Goal: Task Accomplishment & Management: Use online tool/utility

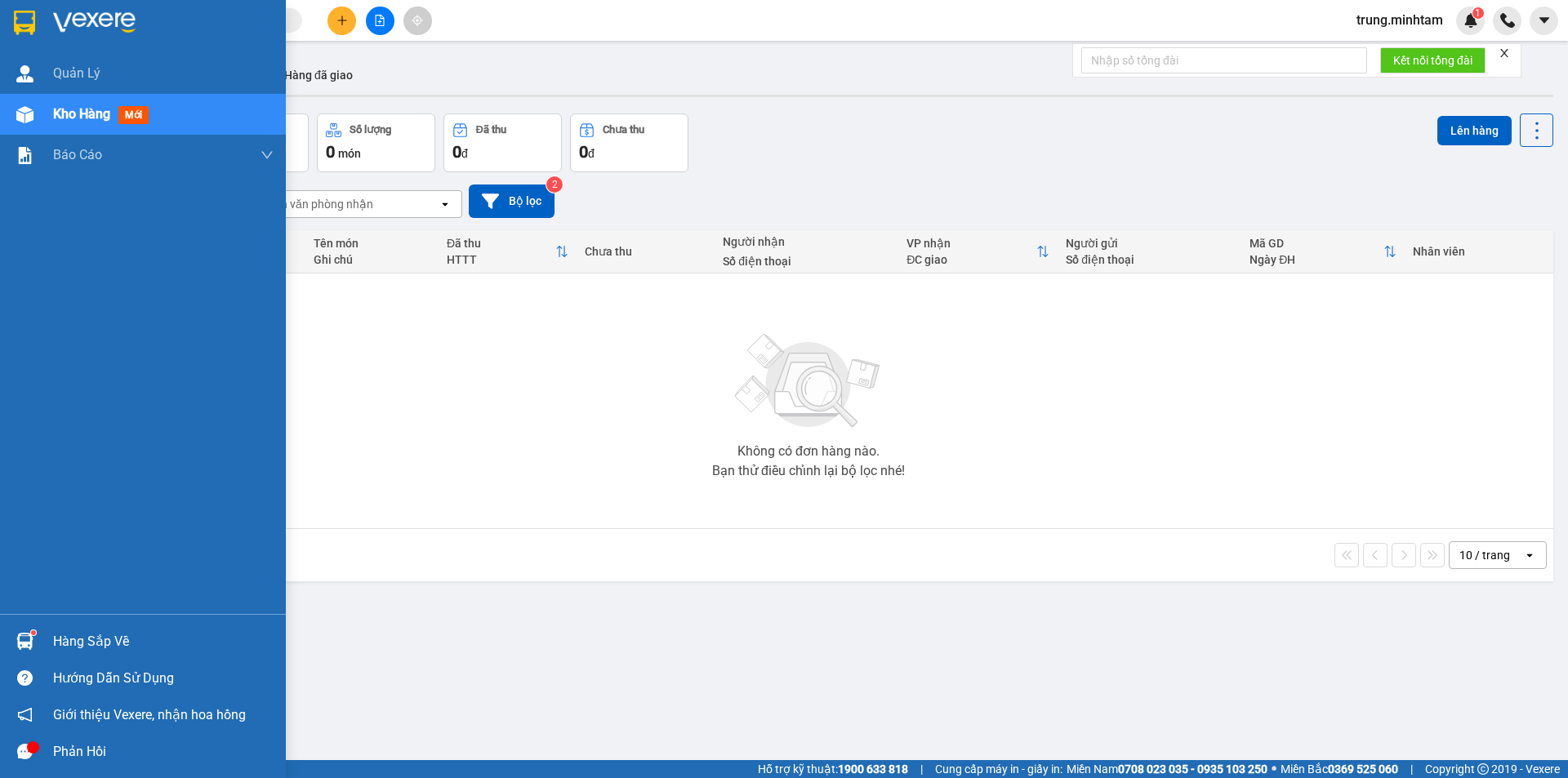
click at [73, 647] on div "Hàng sắp về" at bounding box center [163, 641] width 220 height 24
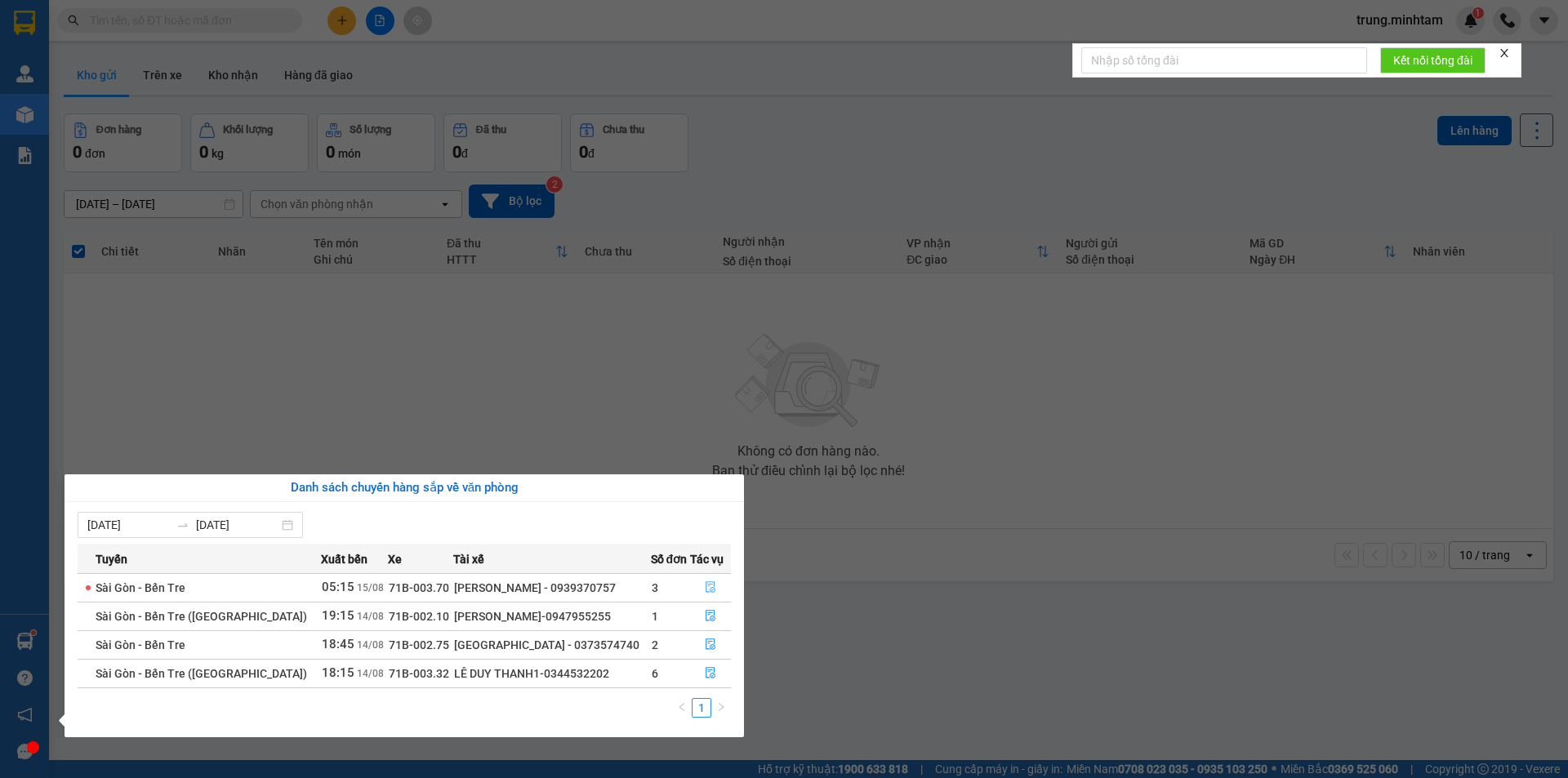
click at [705, 587] on icon "file-done" at bounding box center [711, 588] width 12 height 12
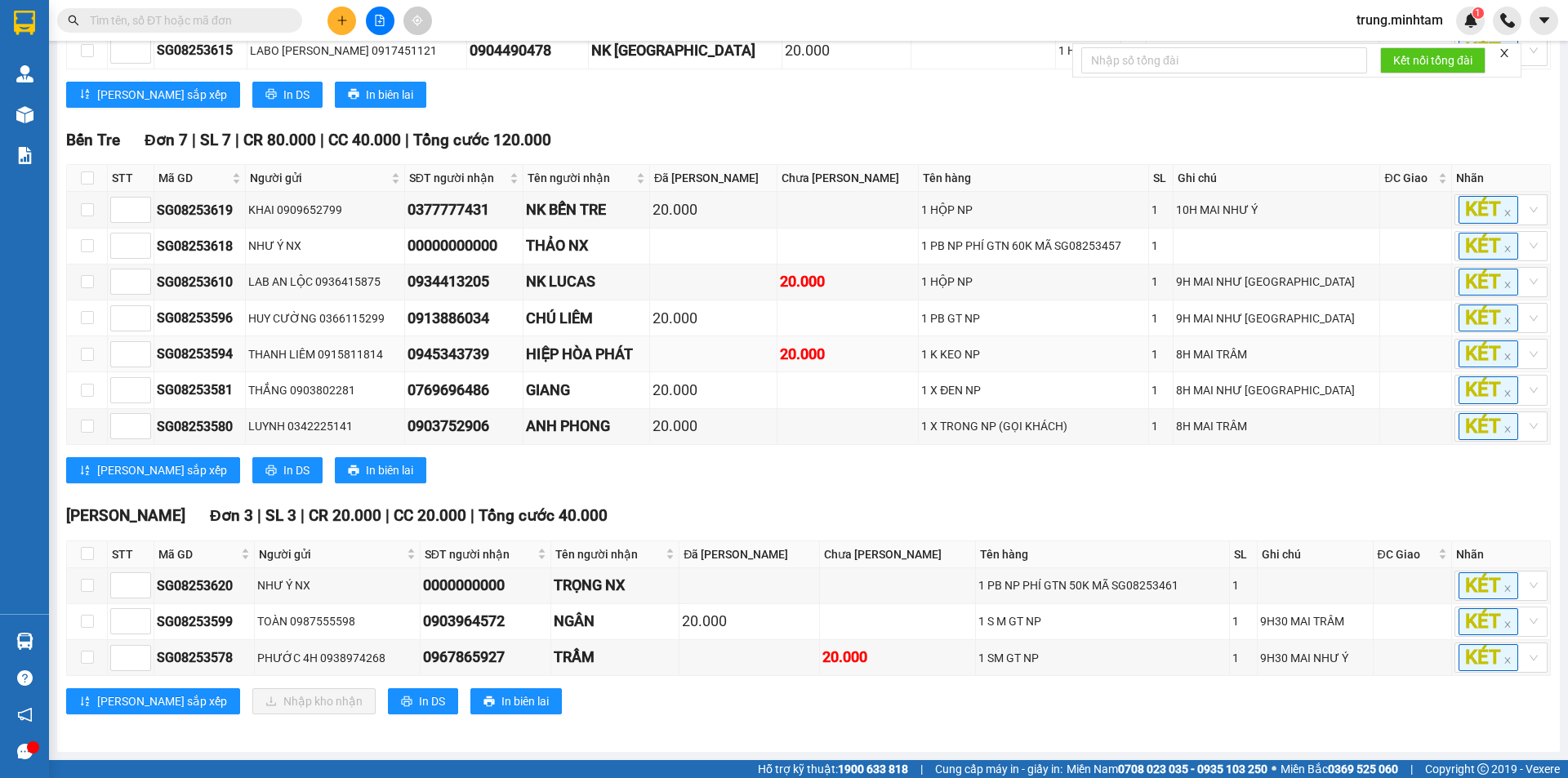
scroll to position [391, 0]
click at [232, 19] on input "text" at bounding box center [186, 20] width 193 height 18
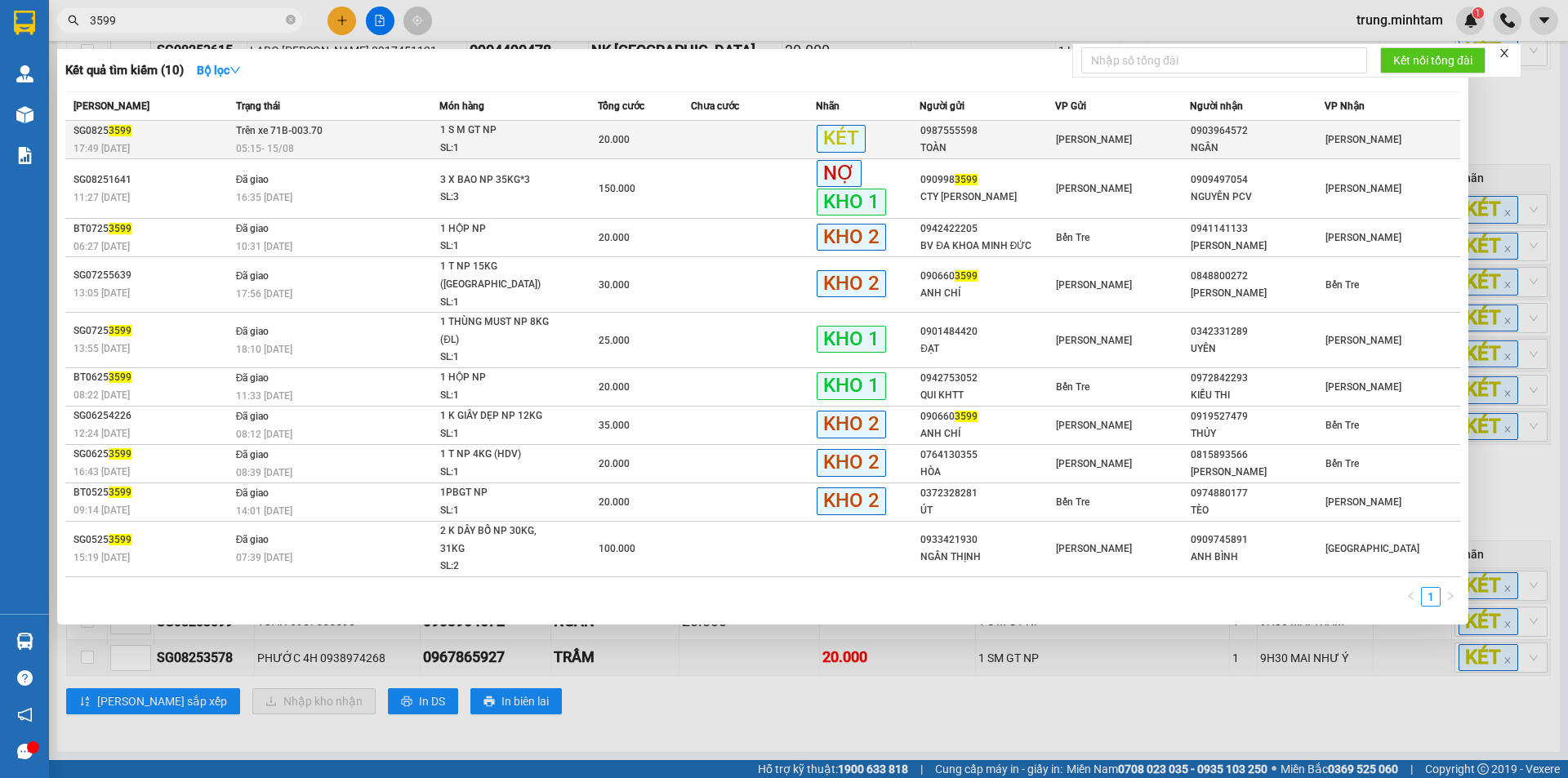
type input "3599"
click at [754, 143] on td at bounding box center [753, 140] width 125 height 39
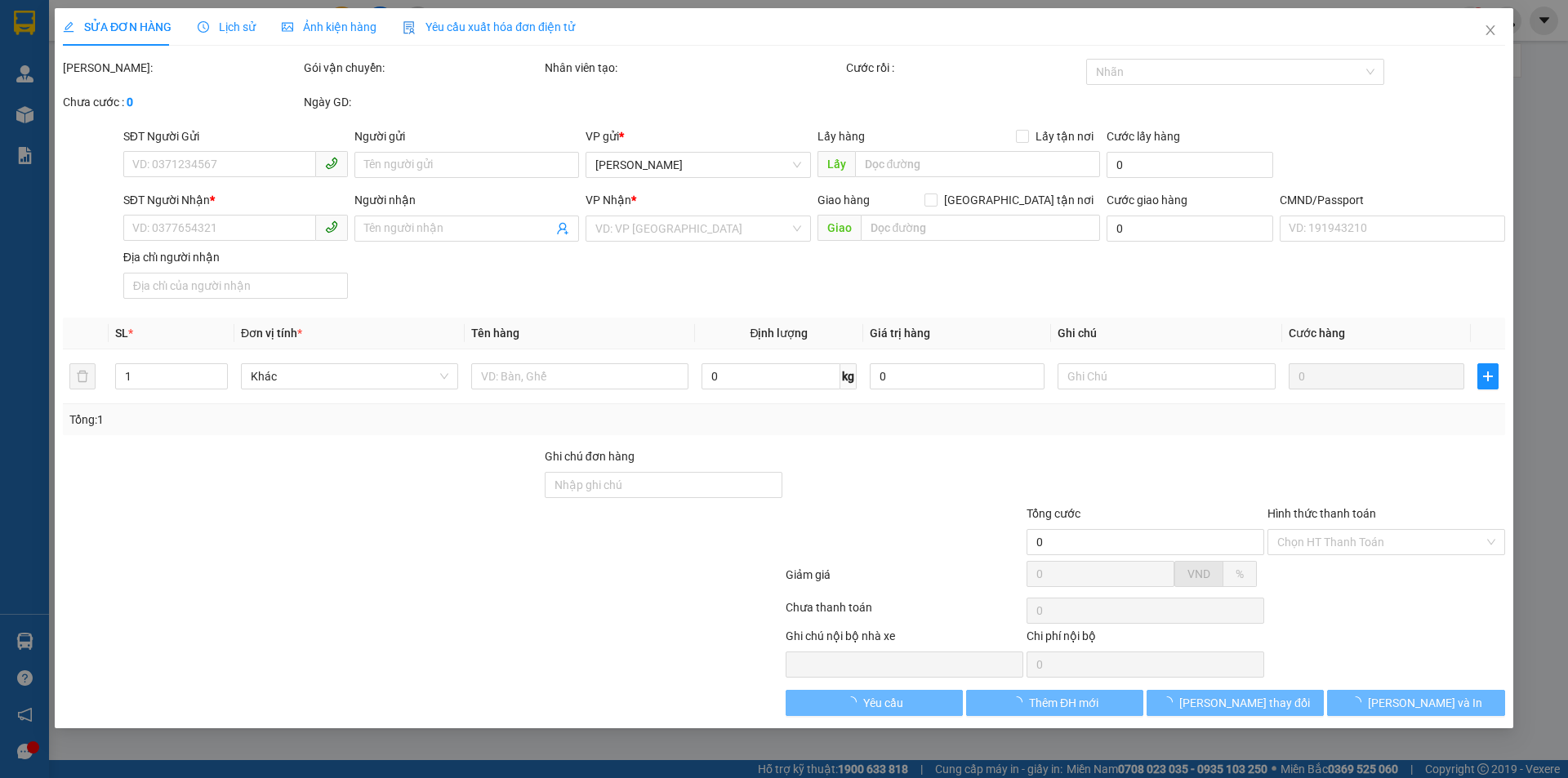
type input "0987555598"
type input "TOÀN"
type input "0903964572"
type input "NGÂN"
type input "20.000"
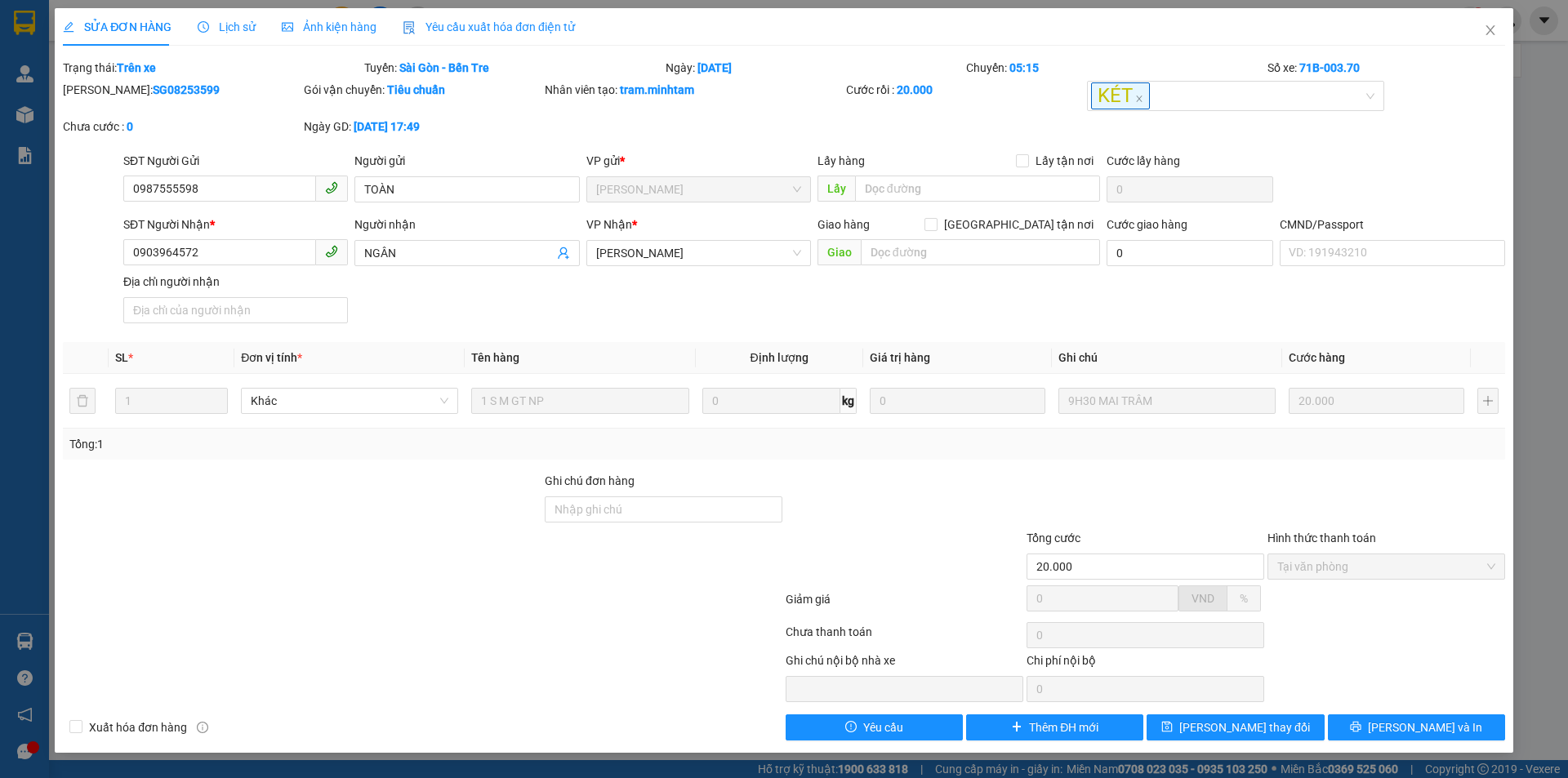
click at [237, 23] on span "Lịch sử" at bounding box center [226, 27] width 58 height 13
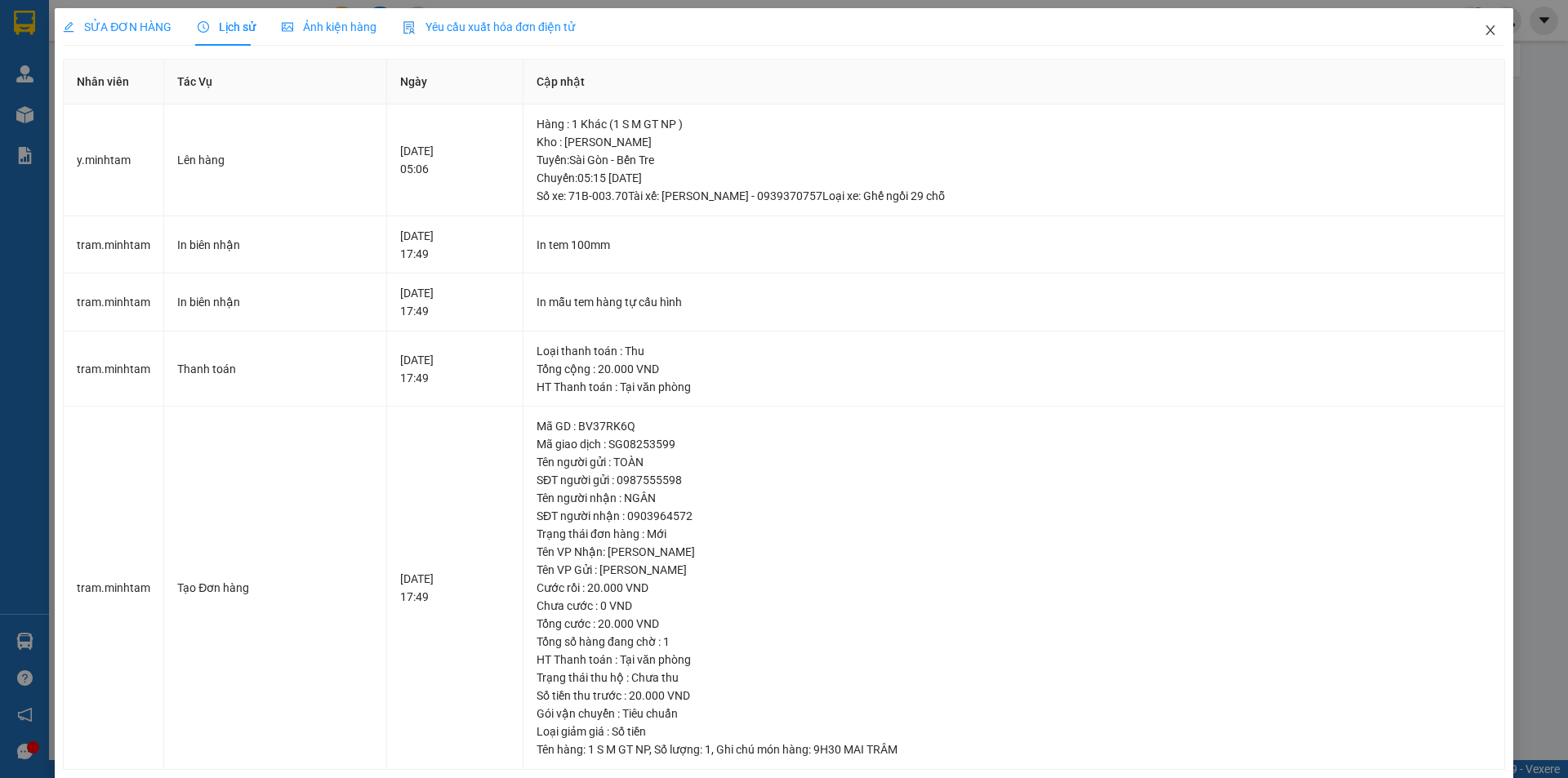
click at [1485, 29] on icon "close" at bounding box center [1489, 30] width 9 height 10
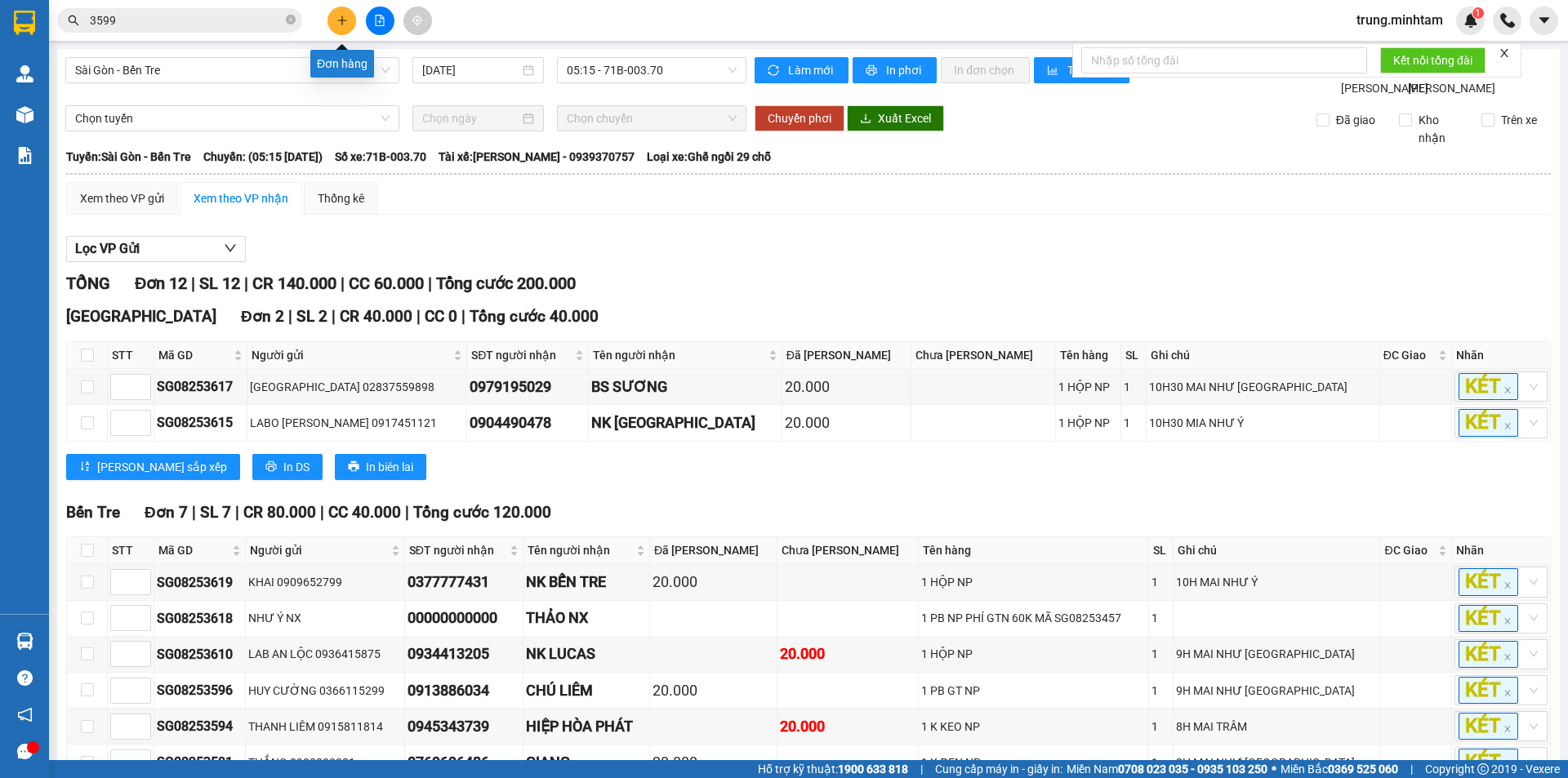
click at [340, 29] on button at bounding box center [342, 21] width 28 height 29
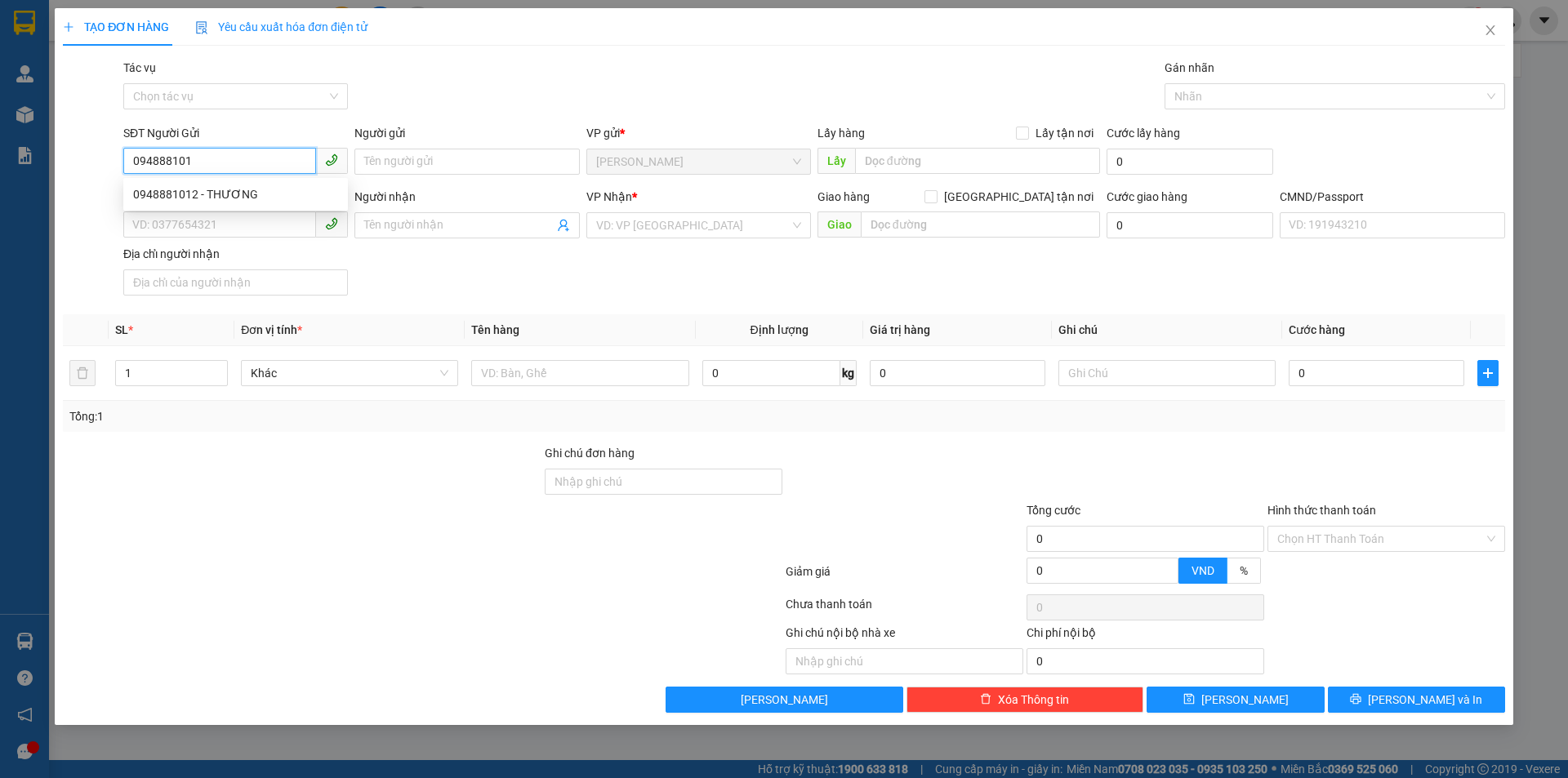
type input "0948881012"
click at [225, 193] on div "0948881012 - THƯƠNG" at bounding box center [235, 194] width 205 height 18
type input "THƯƠNG"
type input "0878458778"
type input "LONG"
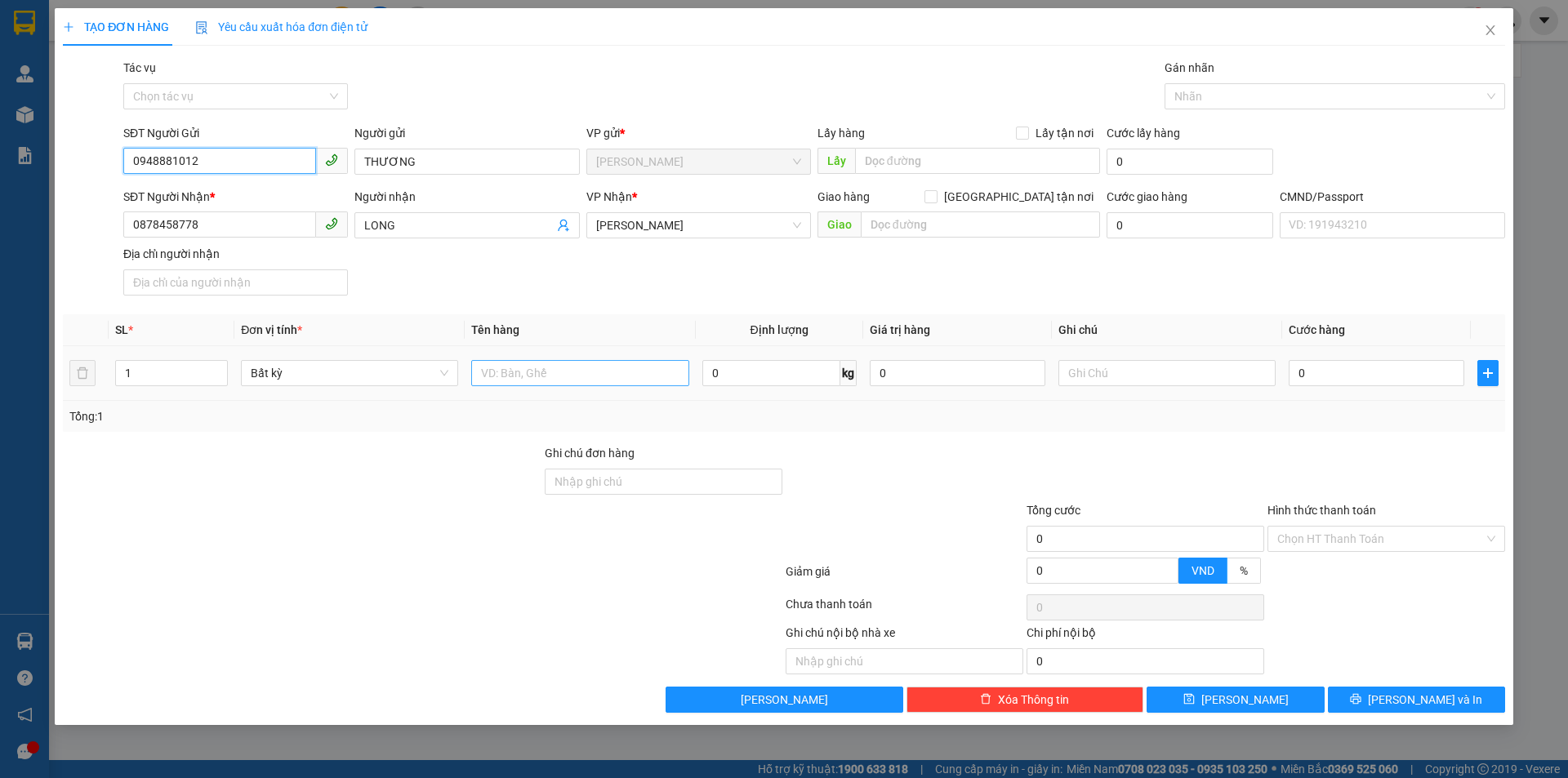
type input "0948881012"
click at [572, 376] on input "text" at bounding box center [579, 373] width 217 height 26
type input "1 TÚI VẢI NP"
click at [1148, 368] on input "text" at bounding box center [1167, 373] width 217 height 26
type input "10H TRUNG"
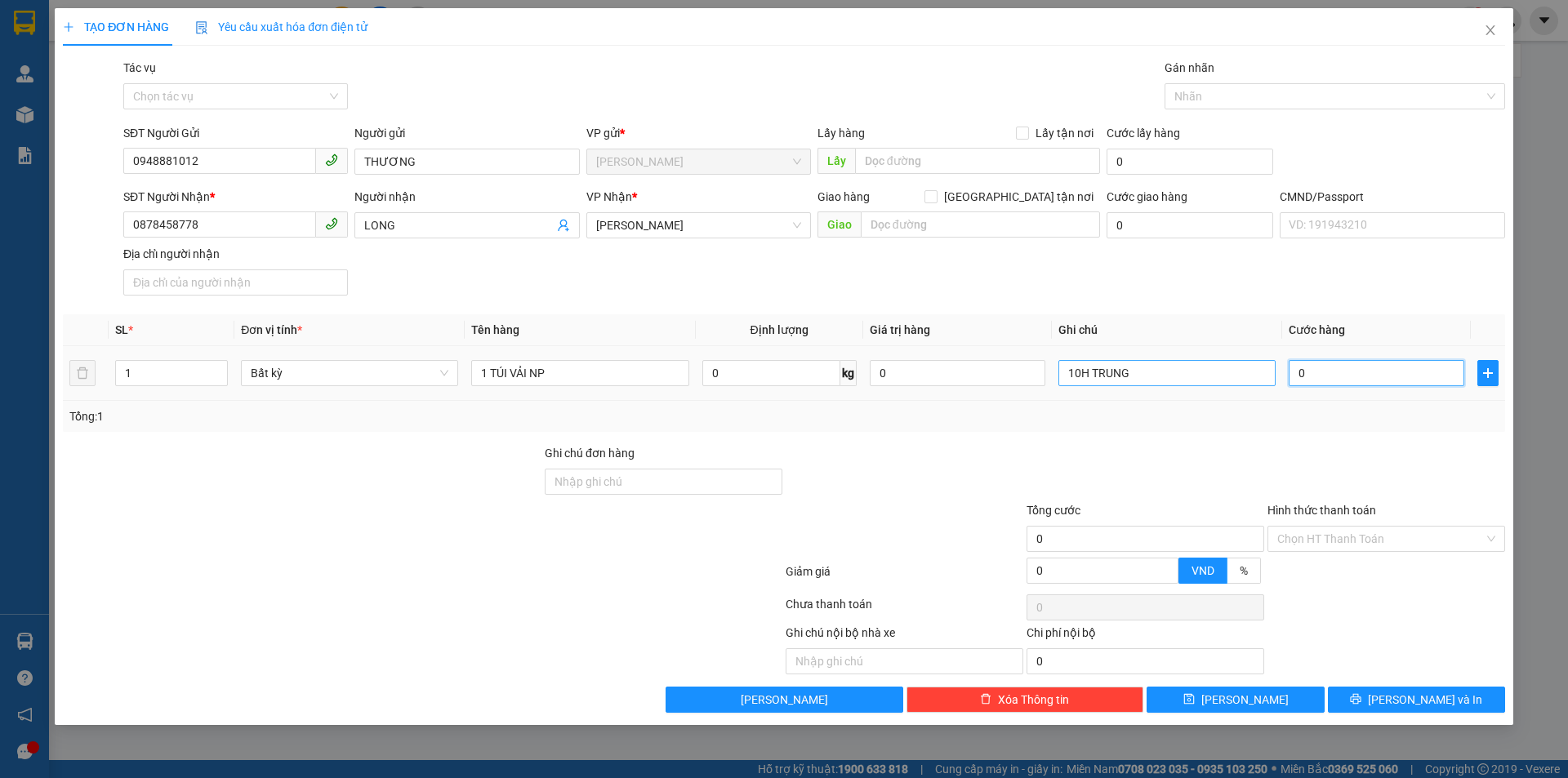
type input "2"
type input "20"
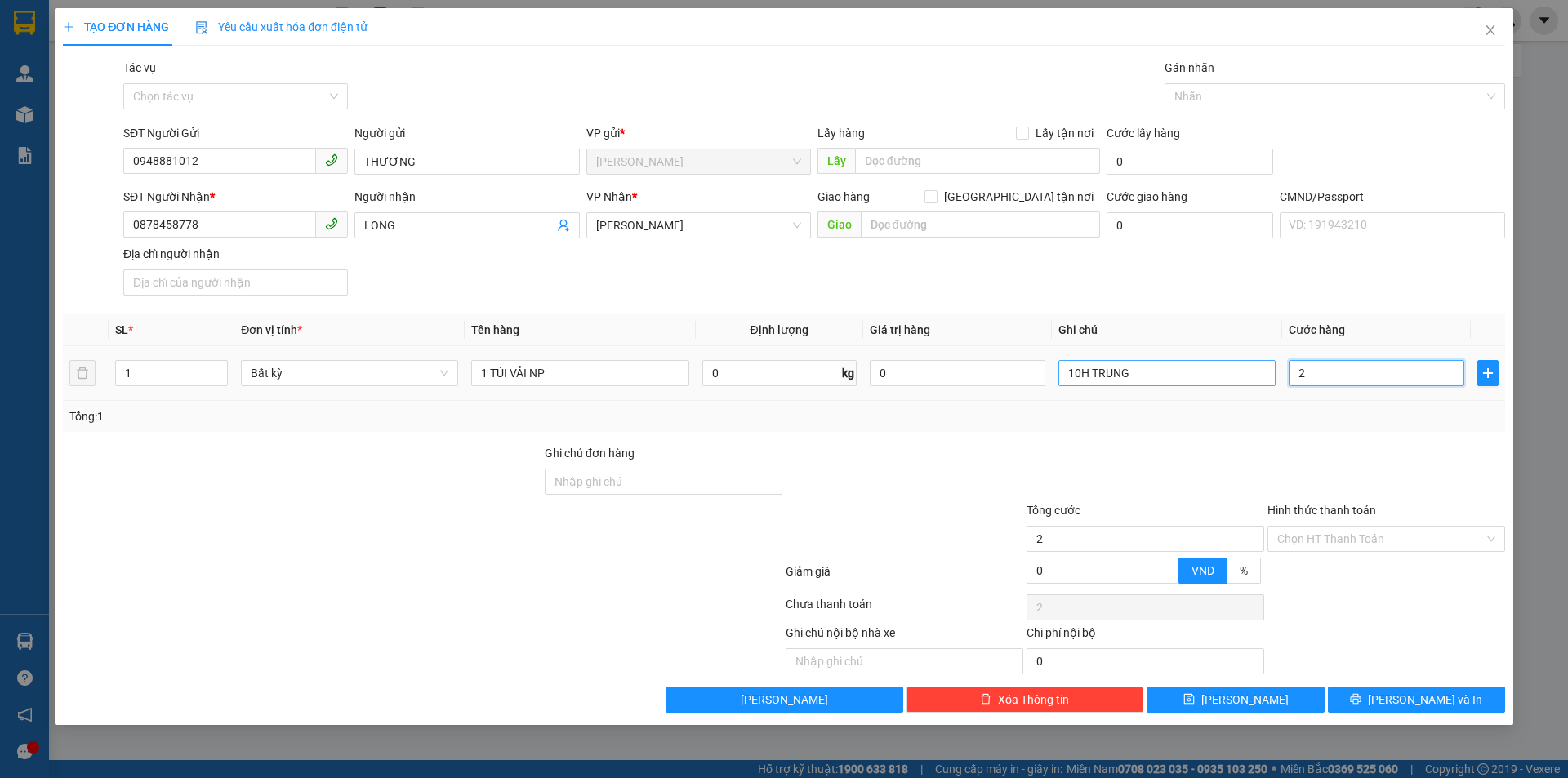
type input "20"
type input "20.000"
click at [1368, 538] on input "Hình thức thanh toán" at bounding box center [1380, 538] width 206 height 24
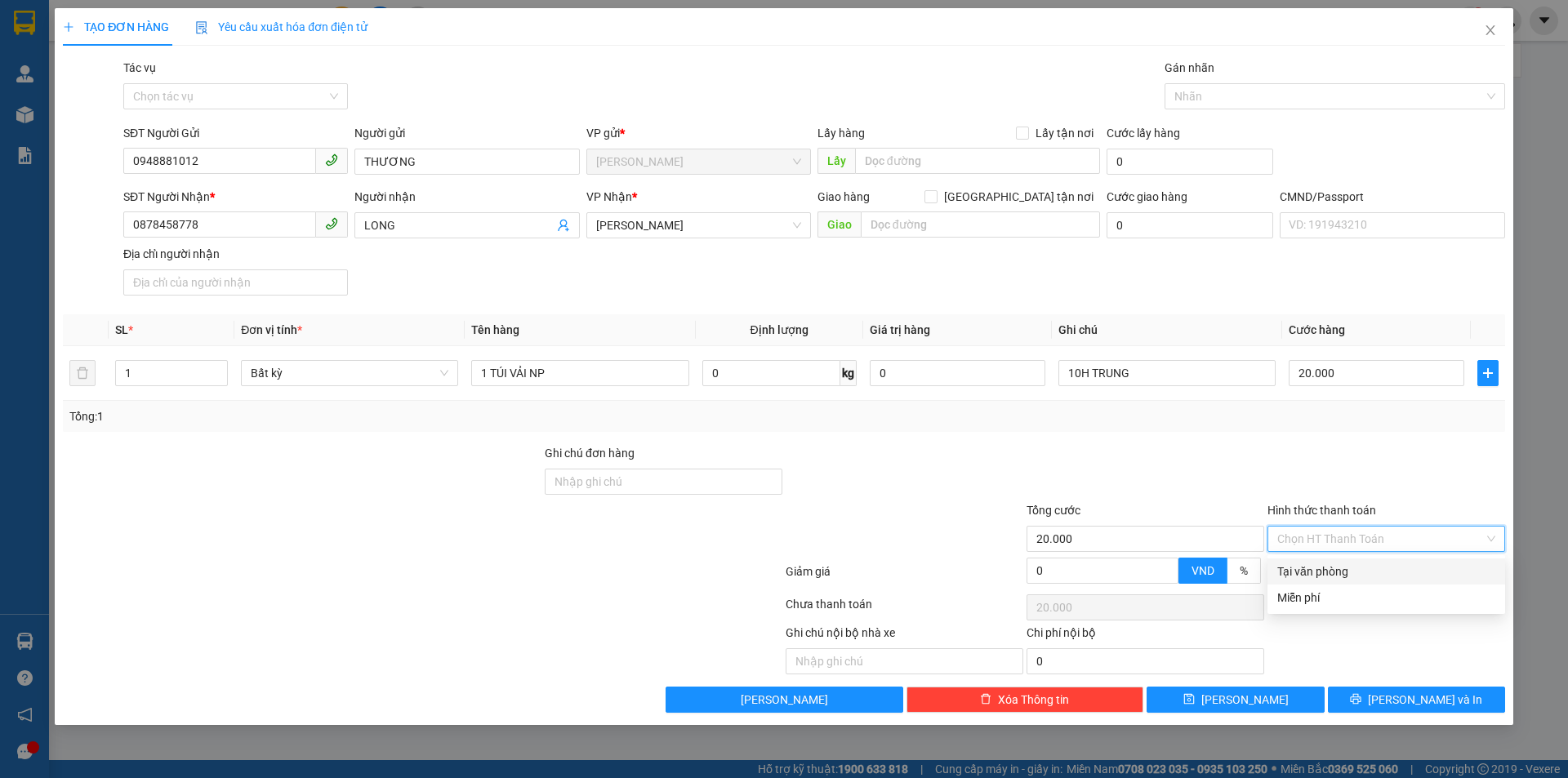
click at [1313, 574] on div "Tại văn phòng" at bounding box center [1386, 571] width 218 height 18
type input "0"
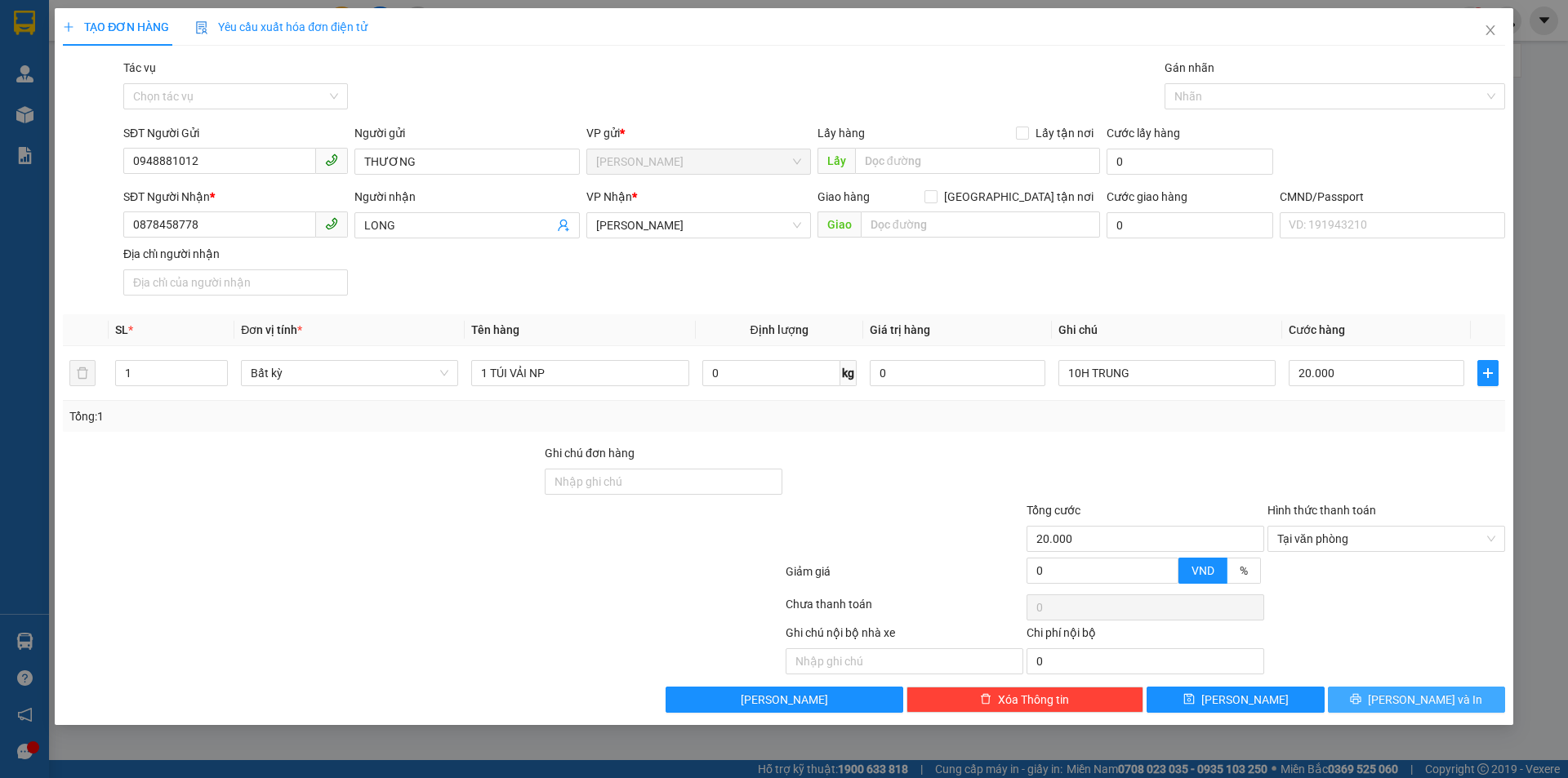
click at [1406, 698] on span "[PERSON_NAME] và In" at bounding box center [1425, 699] width 114 height 18
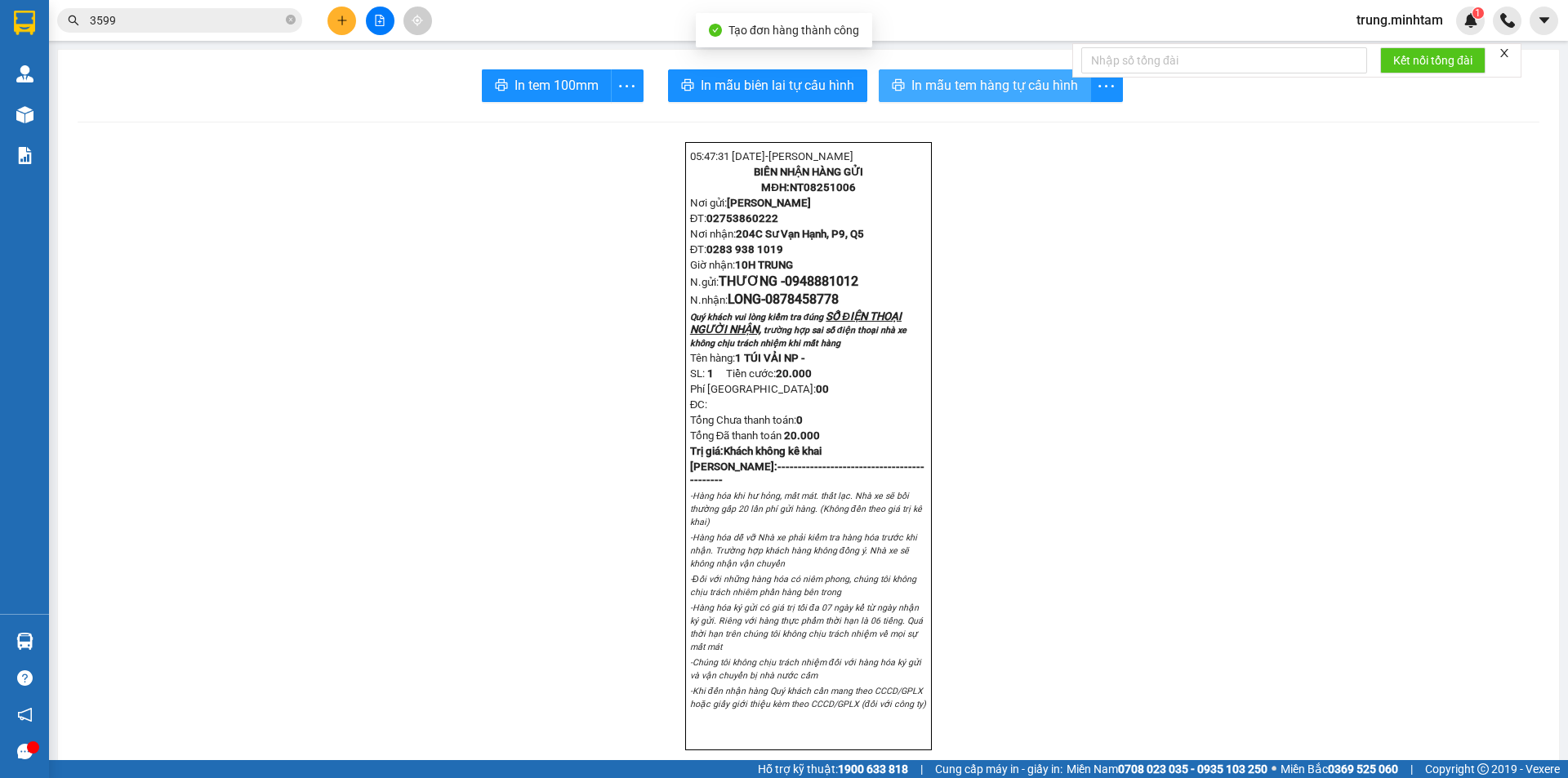
click at [952, 85] on span "In mẫu tem hàng tự cấu hình" at bounding box center [994, 86] width 167 height 20
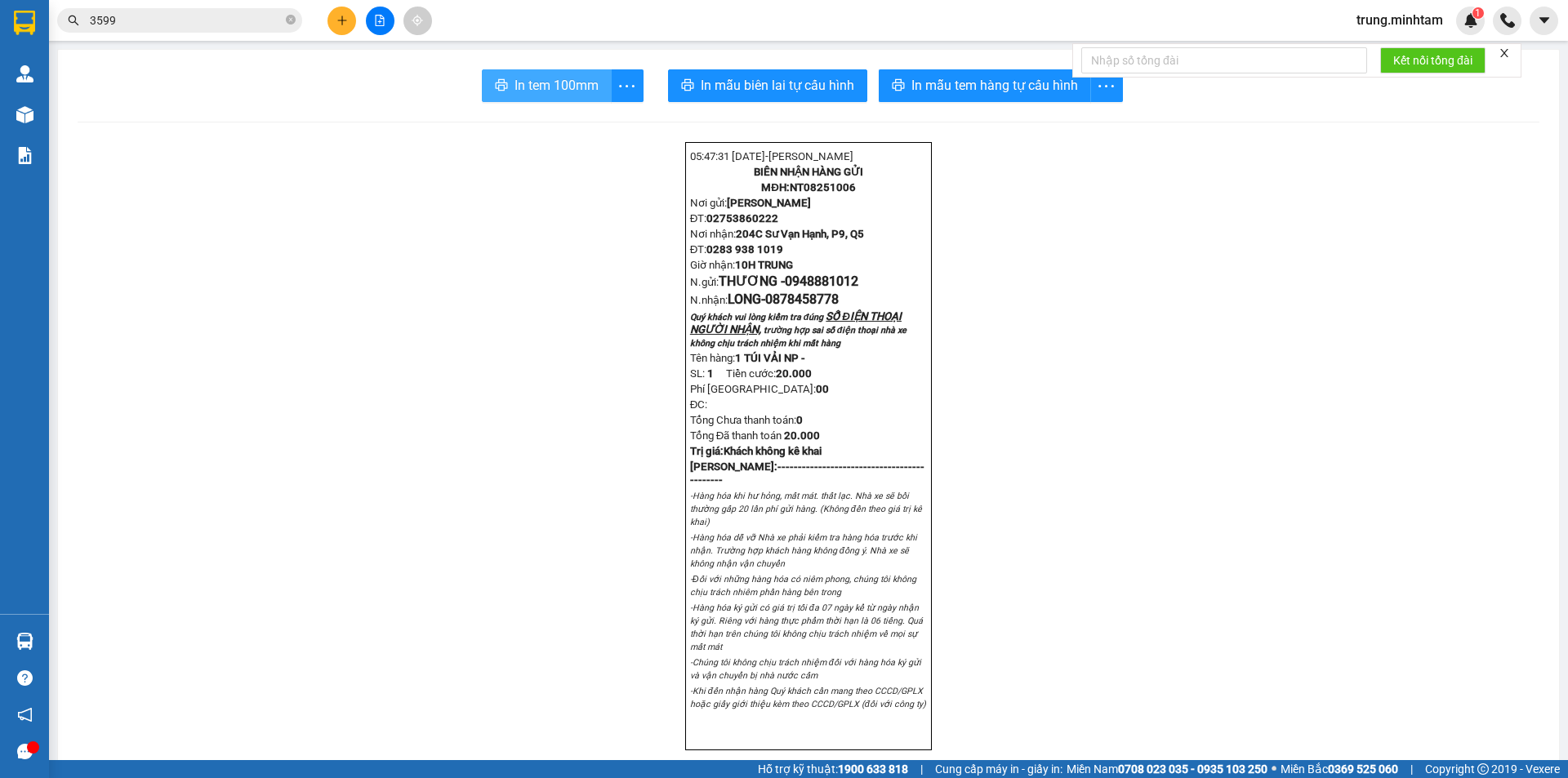
click at [556, 78] on span "In tem 100mm" at bounding box center [556, 86] width 84 height 20
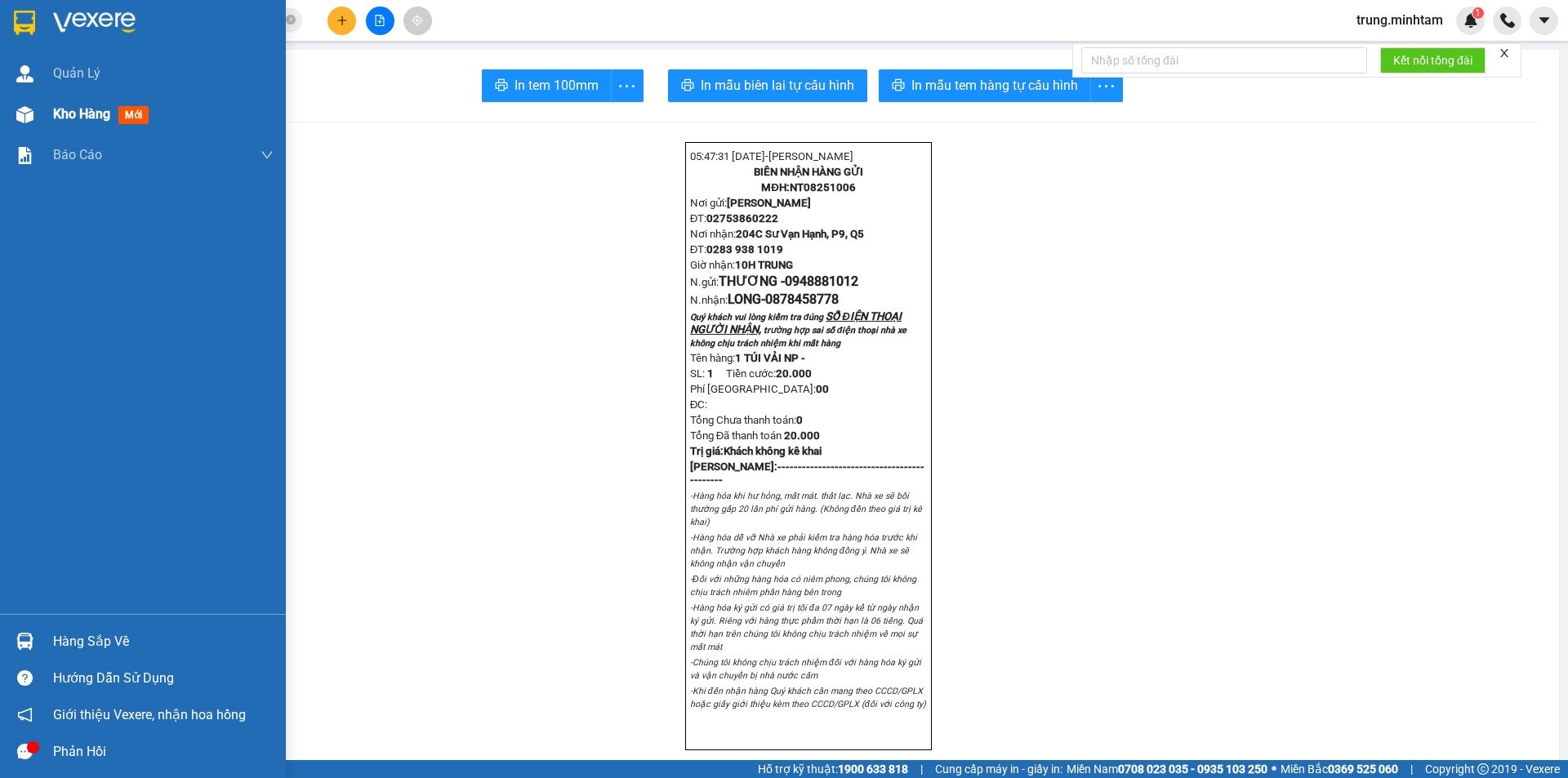
click at [92, 108] on span "Kho hàng" at bounding box center [81, 114] width 57 height 16
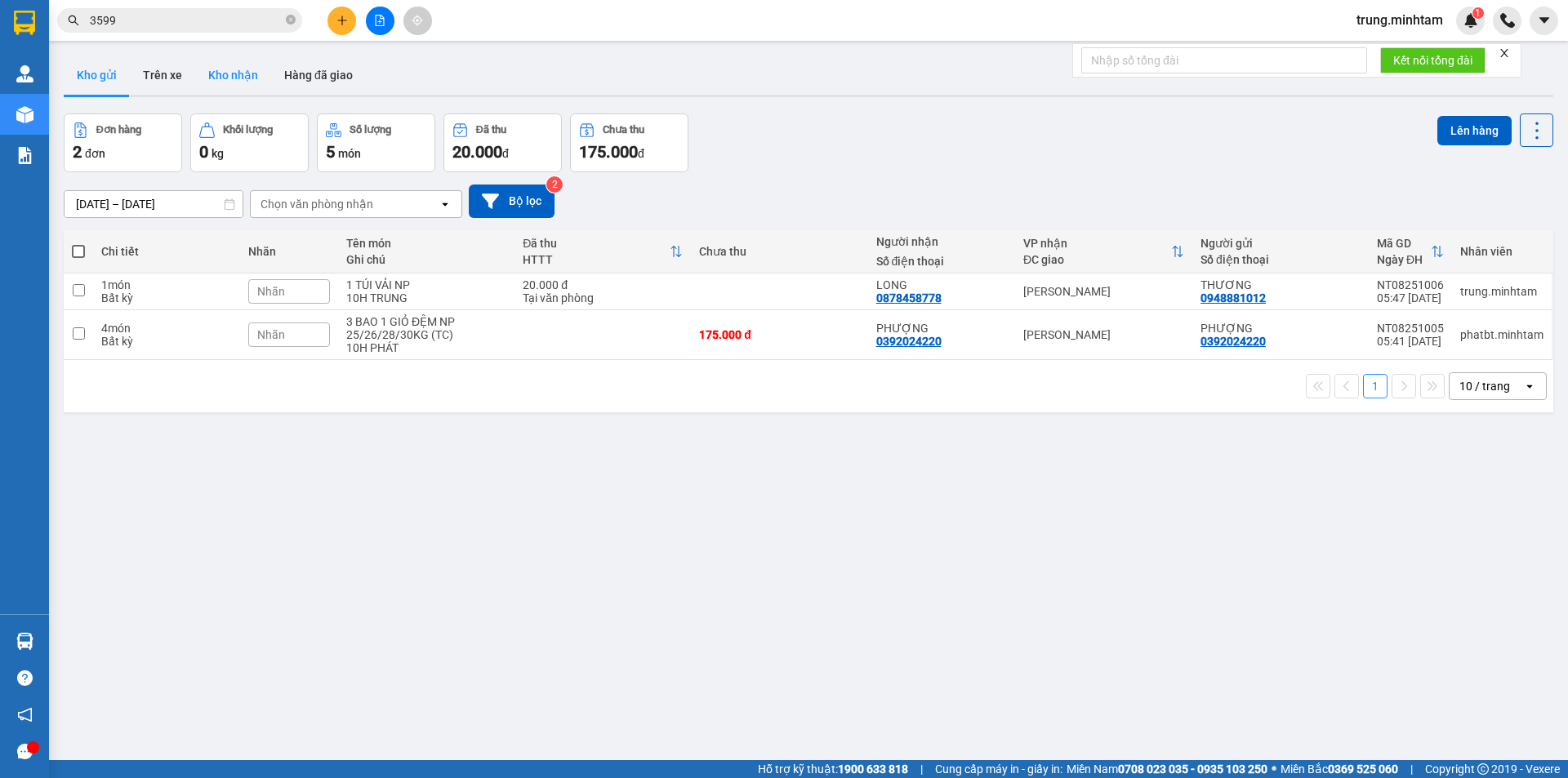
click at [248, 74] on button "Kho nhận" at bounding box center [233, 75] width 76 height 39
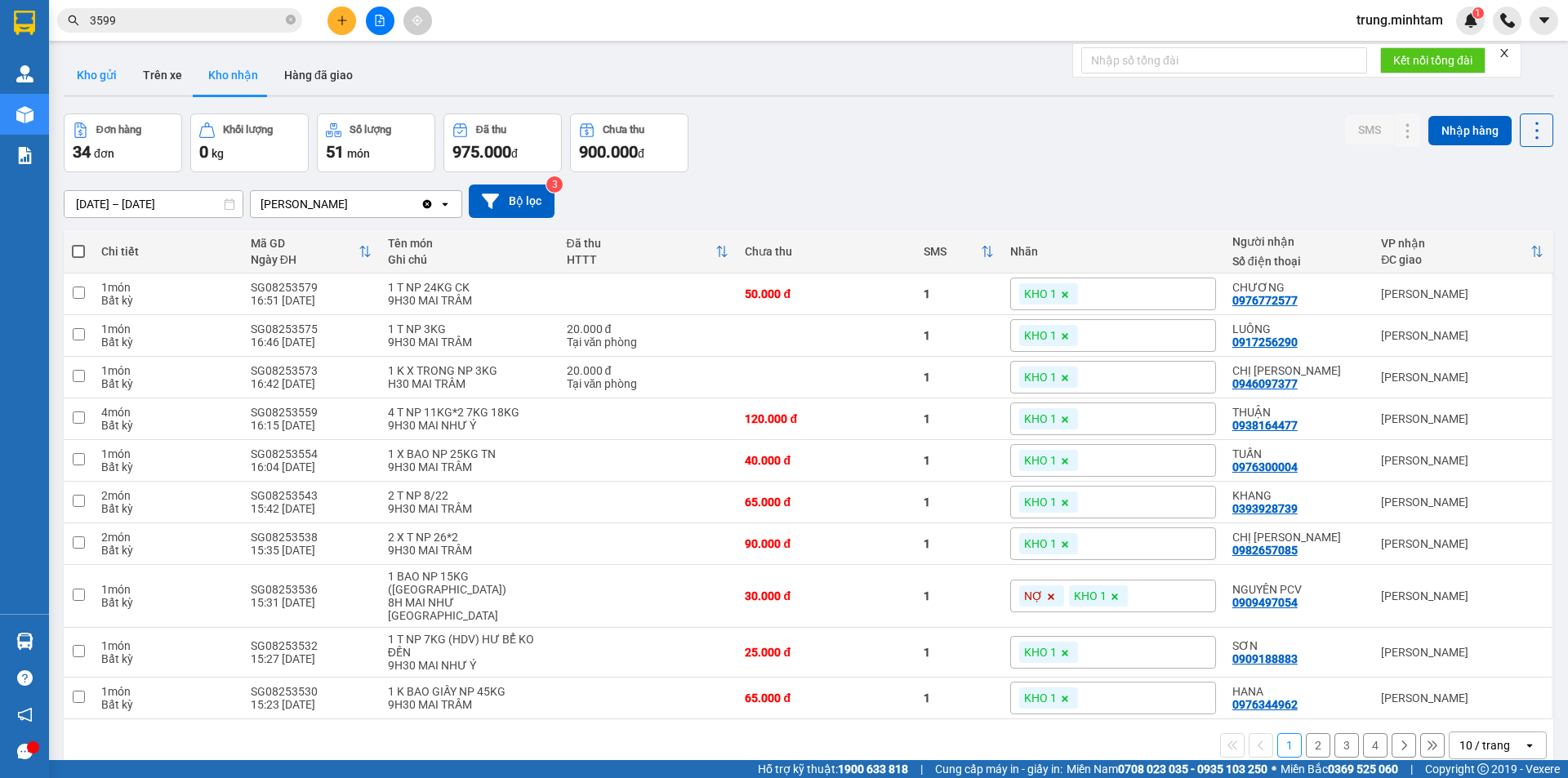
click at [107, 71] on button "Kho gửi" at bounding box center [96, 75] width 66 height 39
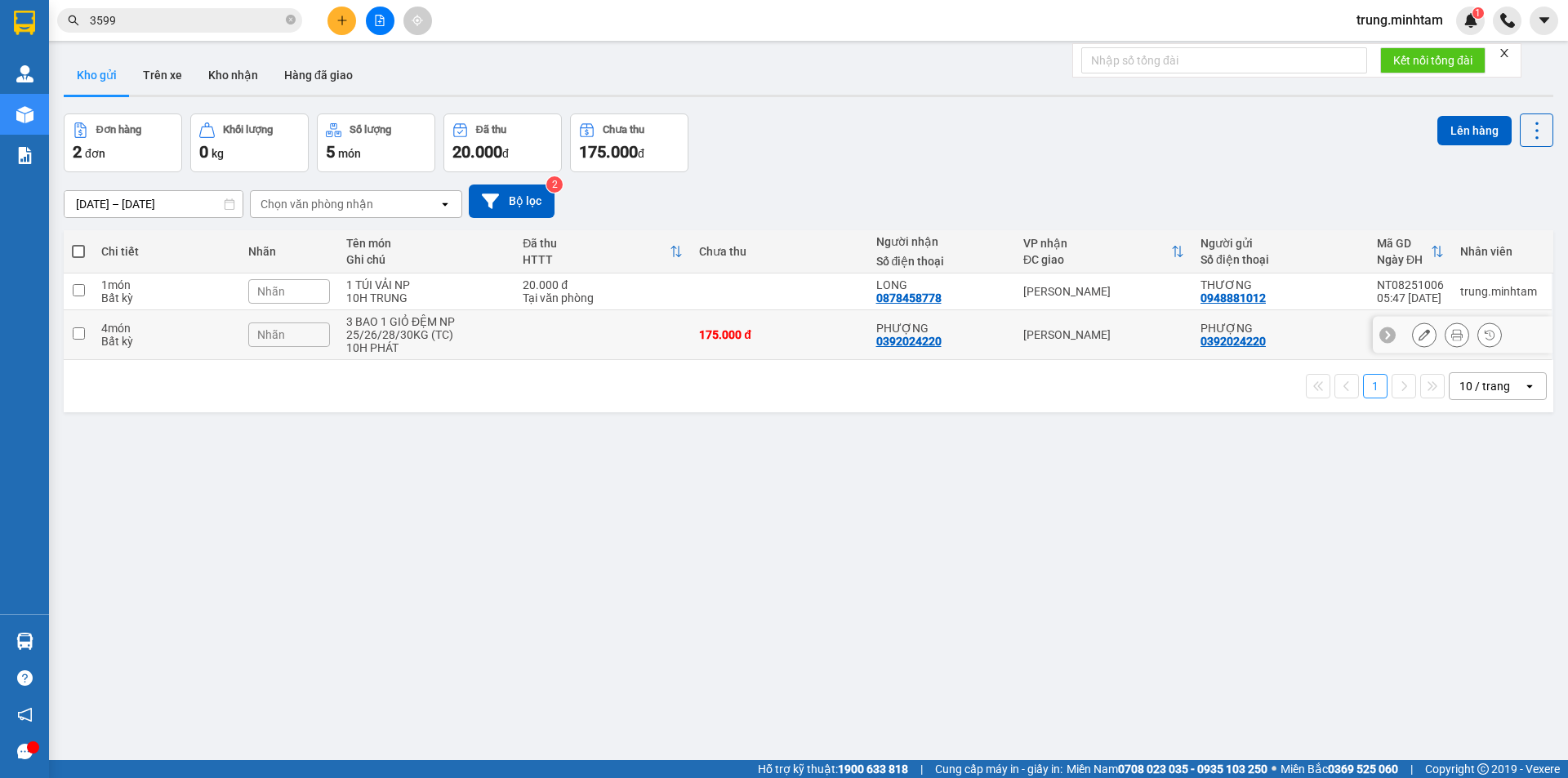
click at [515, 336] on td at bounding box center [603, 335] width 176 height 49
checkbox input "true"
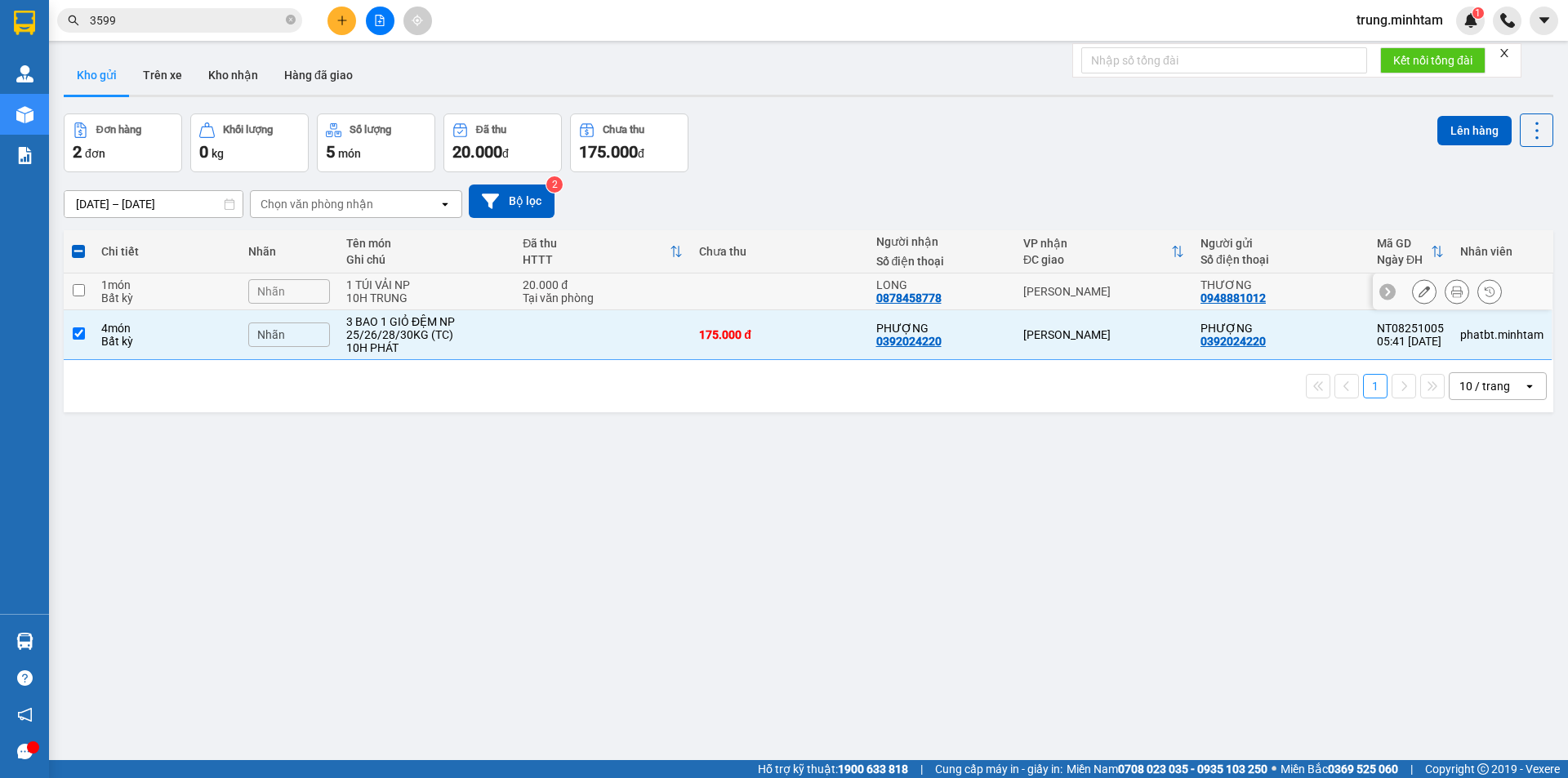
click at [607, 294] on div "Tại văn phòng" at bounding box center [603, 298] width 160 height 13
checkbox input "true"
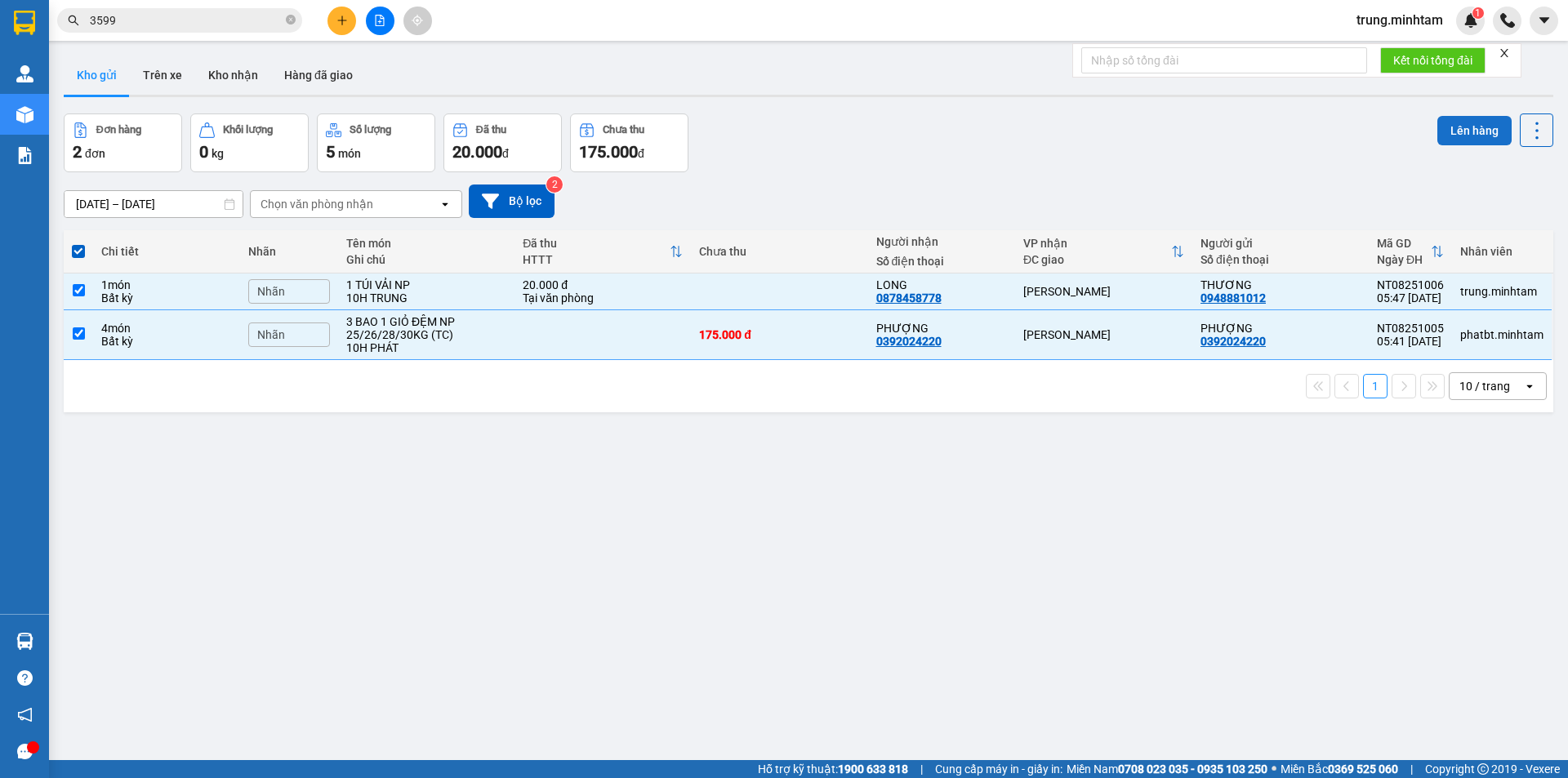
click at [1454, 132] on button "Lên hàng" at bounding box center [1474, 130] width 75 height 29
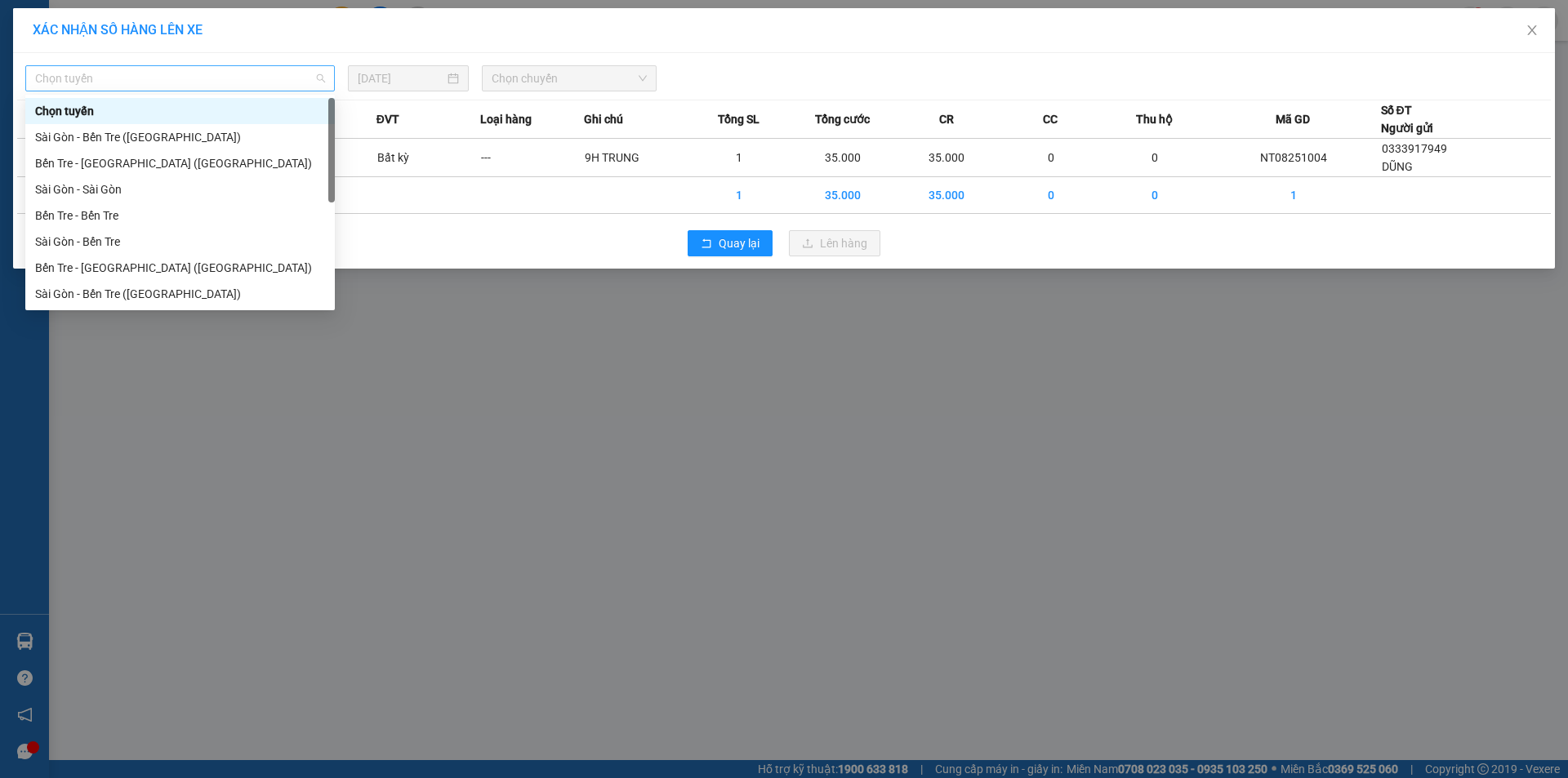
click at [165, 75] on span "Chọn tuyến" at bounding box center [180, 78] width 290 height 24
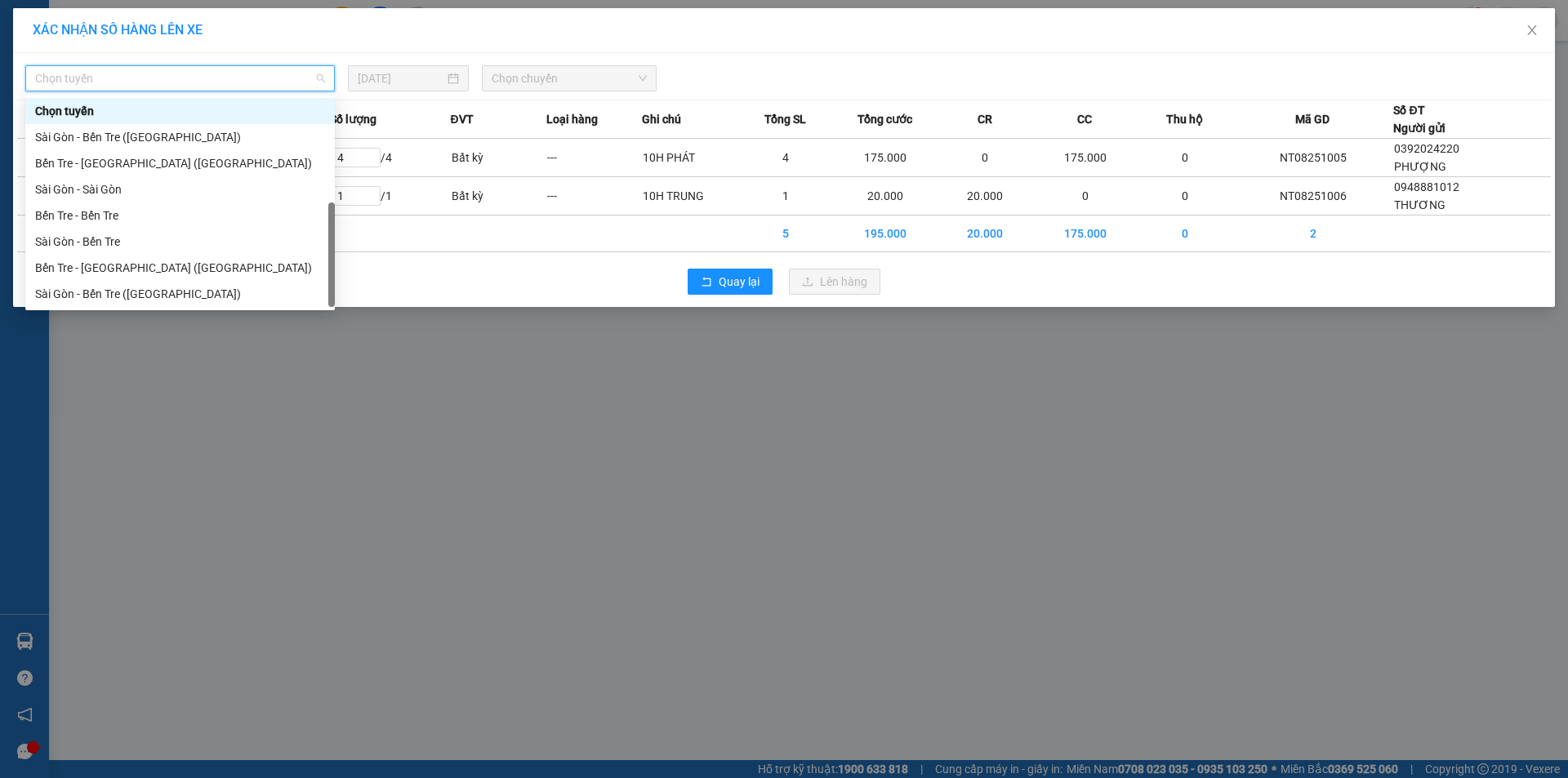
click at [111, 311] on div "Bến Tre - [GEOGRAPHIC_DATA]" at bounding box center [180, 319] width 290 height 18
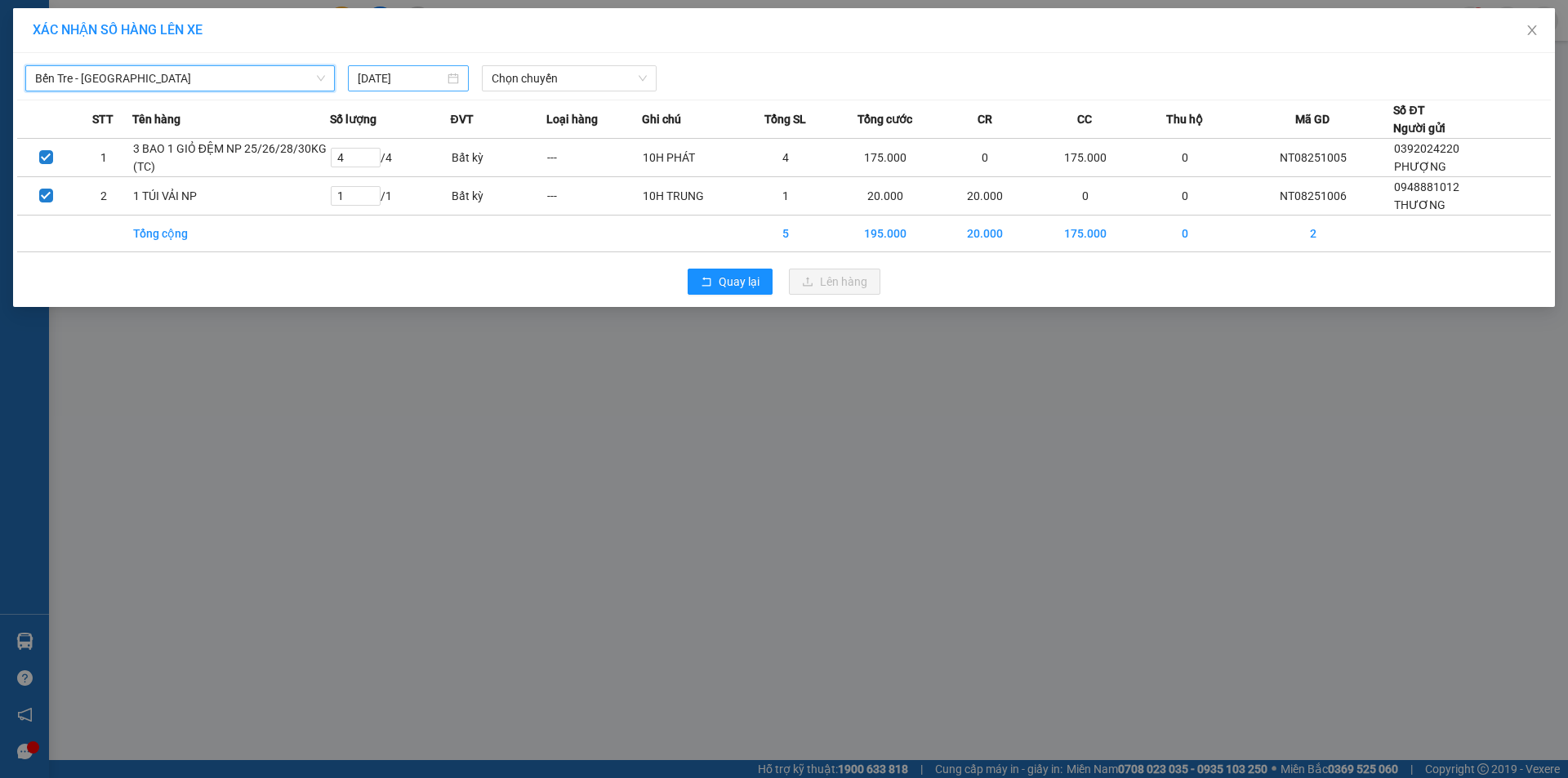
click at [404, 80] on input "[DATE]" at bounding box center [401, 78] width 86 height 18
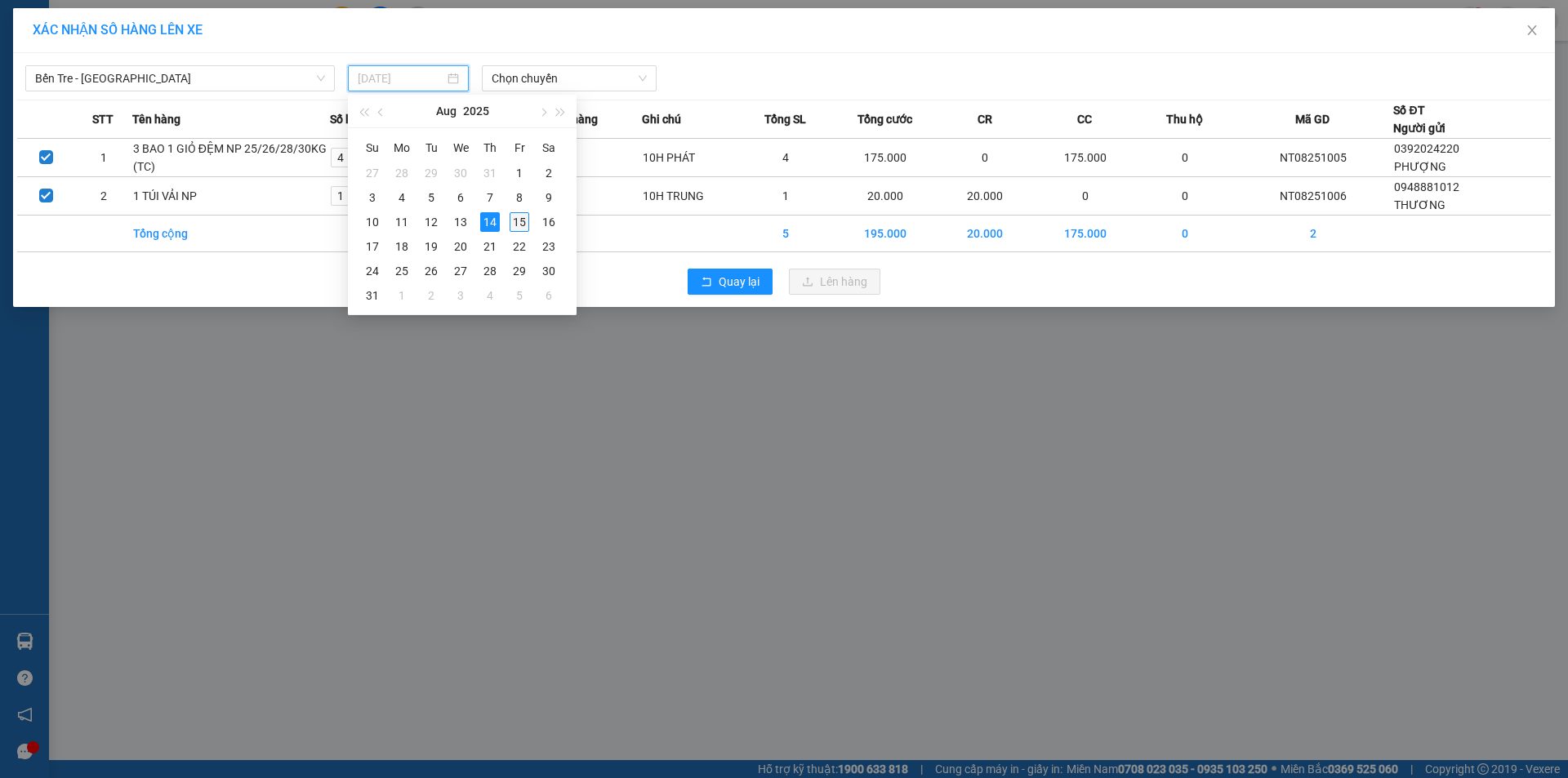
click at [521, 222] on div "15" at bounding box center [519, 221] width 19 height 19
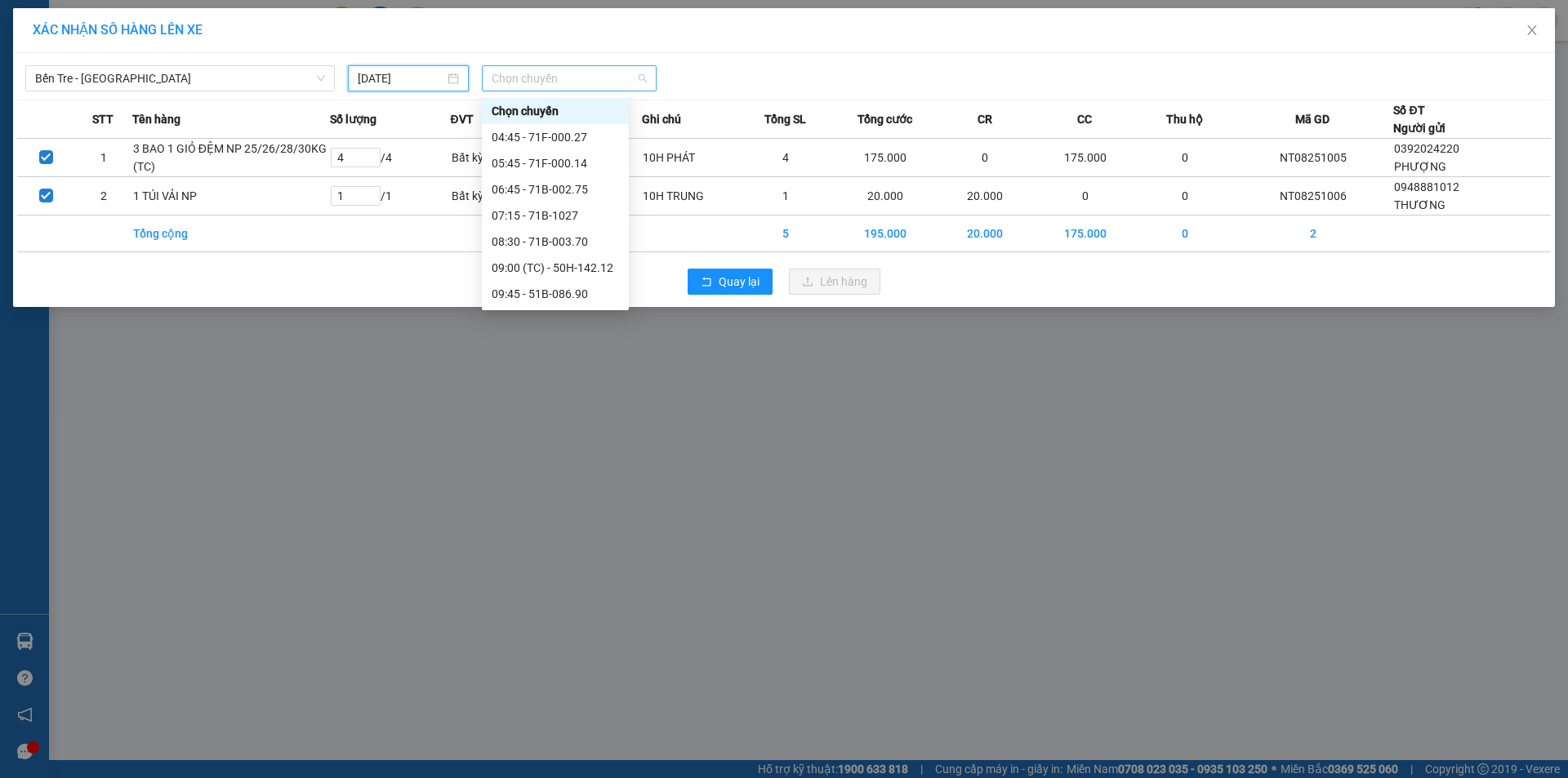
click at [554, 79] on span "Chọn chuyến" at bounding box center [568, 78] width 155 height 24
type input "[DATE]"
click at [572, 158] on div "05:45 - 71B-004.68" at bounding box center [555, 163] width 127 height 18
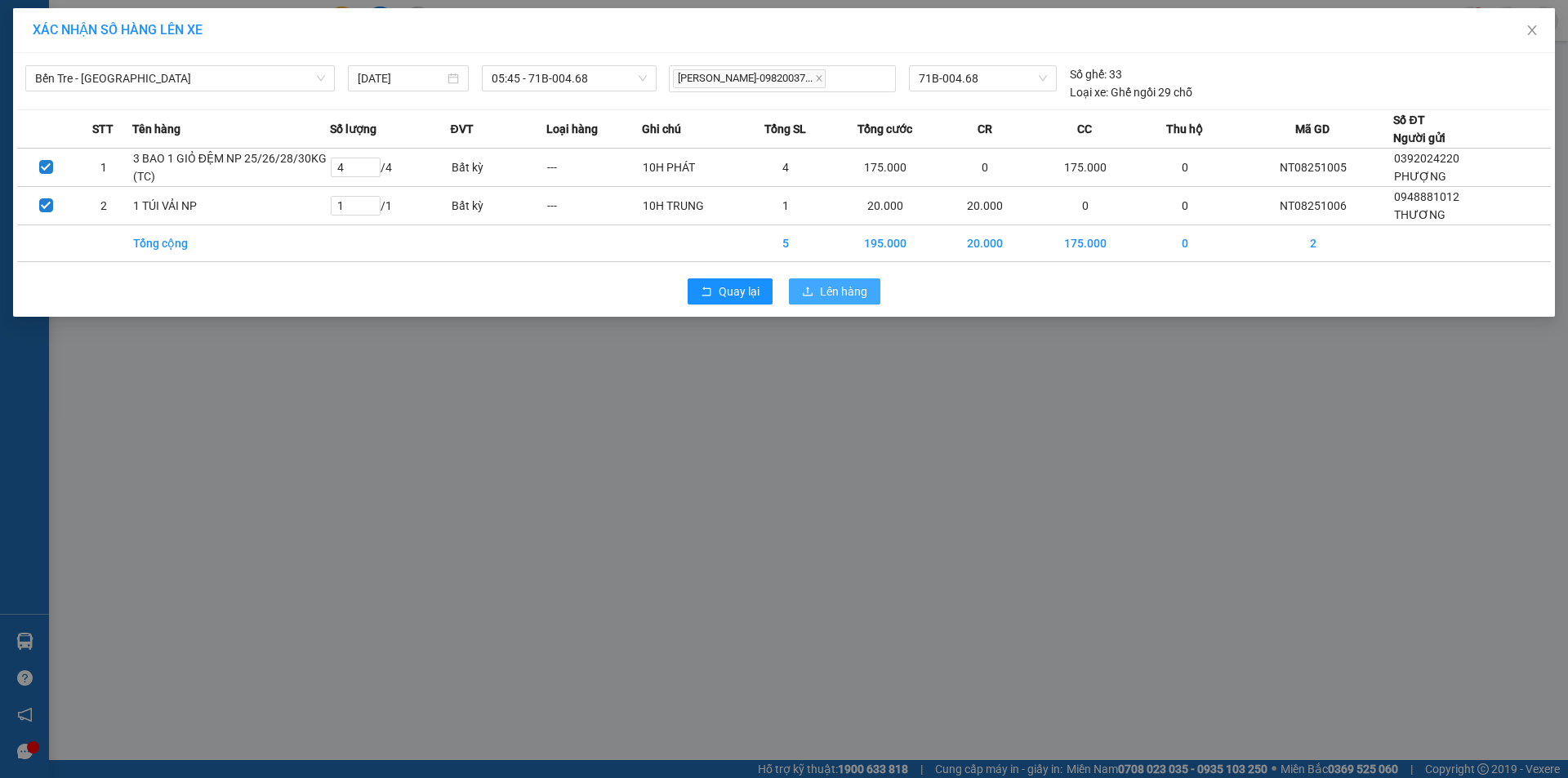
click at [840, 294] on span "Lên hàng" at bounding box center [843, 291] width 48 height 18
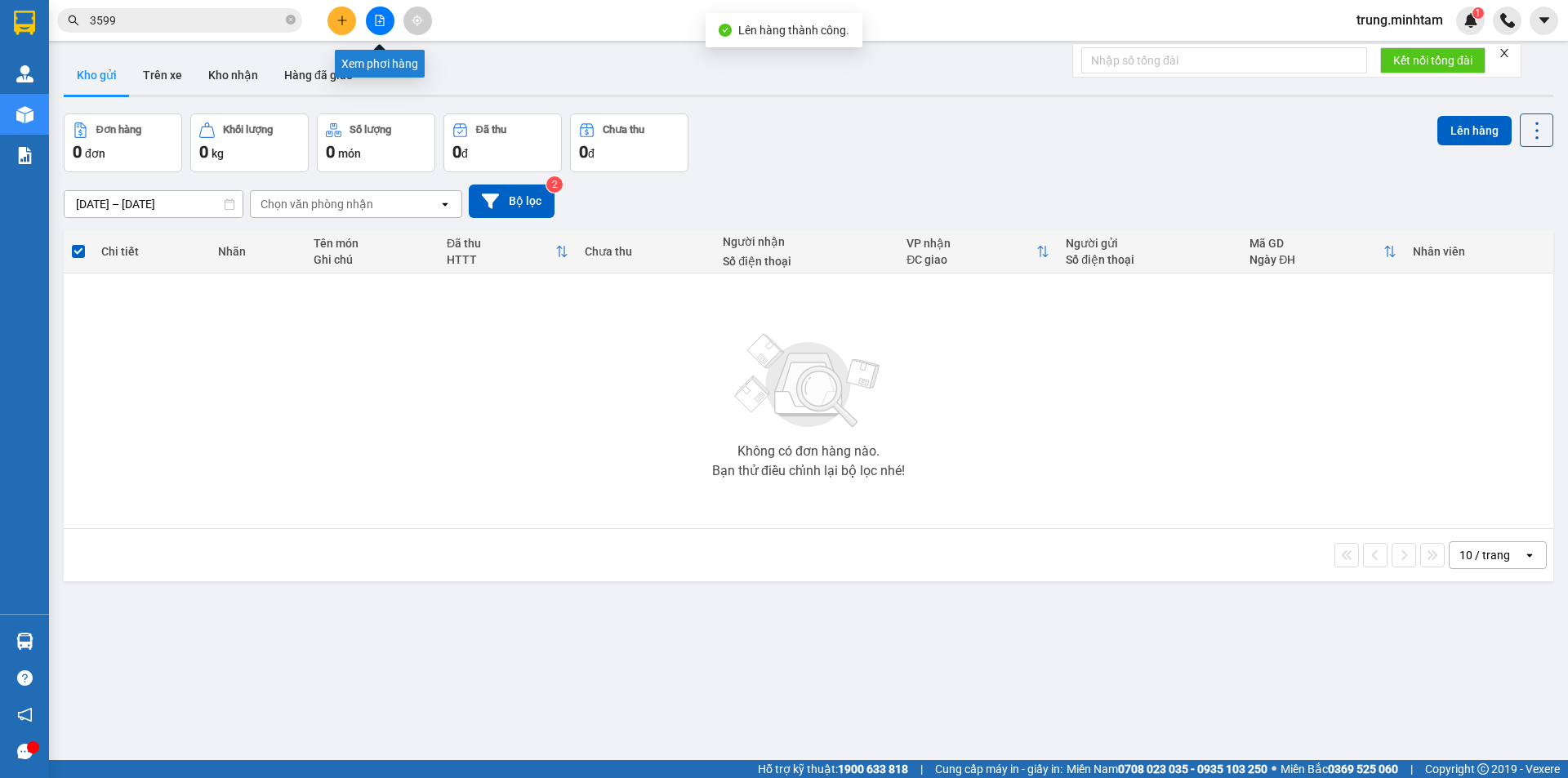
click at [376, 20] on icon "file-add" at bounding box center [380, 21] width 12 height 12
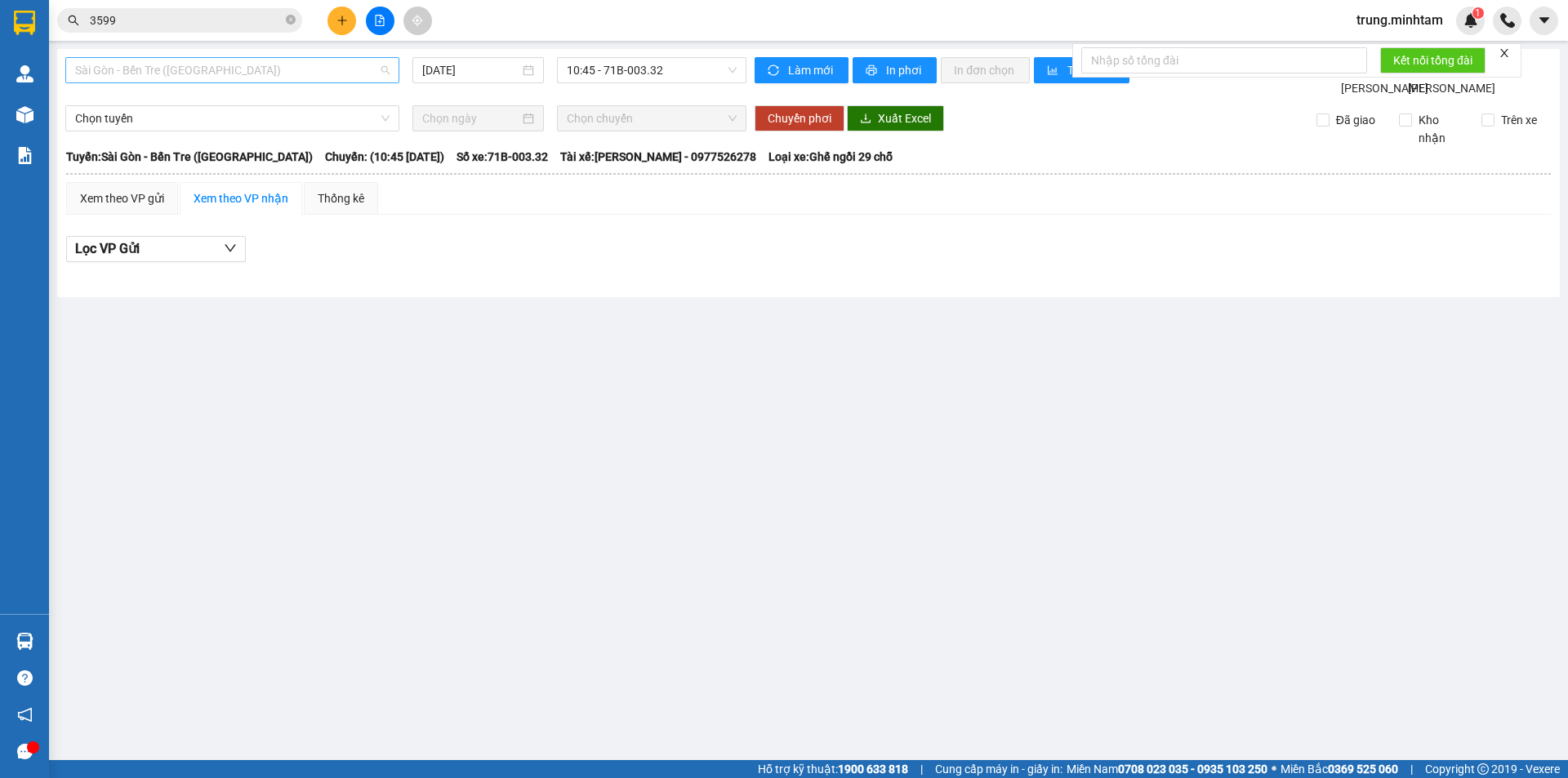
click at [301, 70] on span "Sài Gòn - Bến Tre ([GEOGRAPHIC_DATA])" at bounding box center [232, 70] width 314 height 24
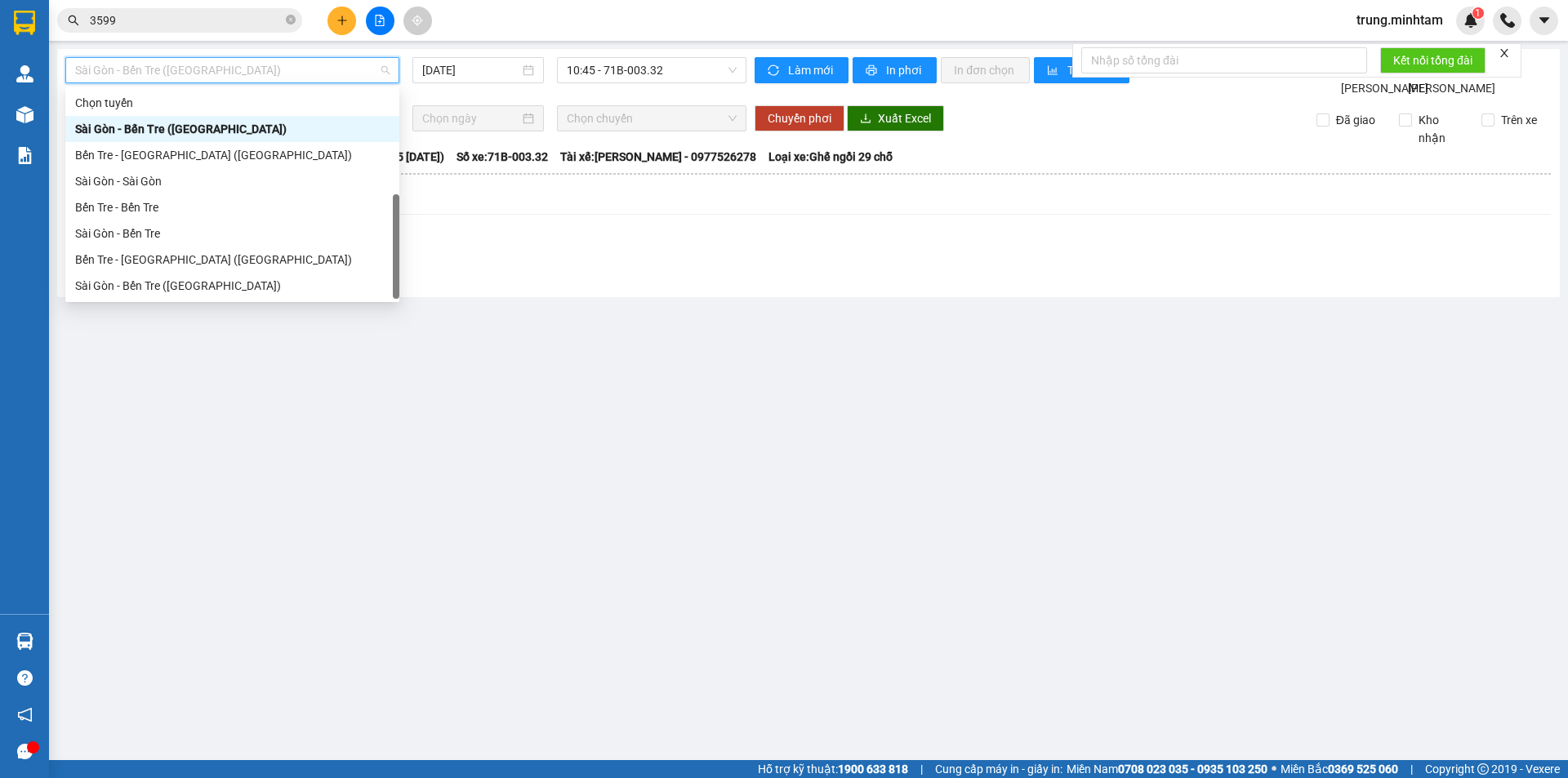
click at [160, 303] on div "Bến Tre - [GEOGRAPHIC_DATA]" at bounding box center [232, 311] width 314 height 18
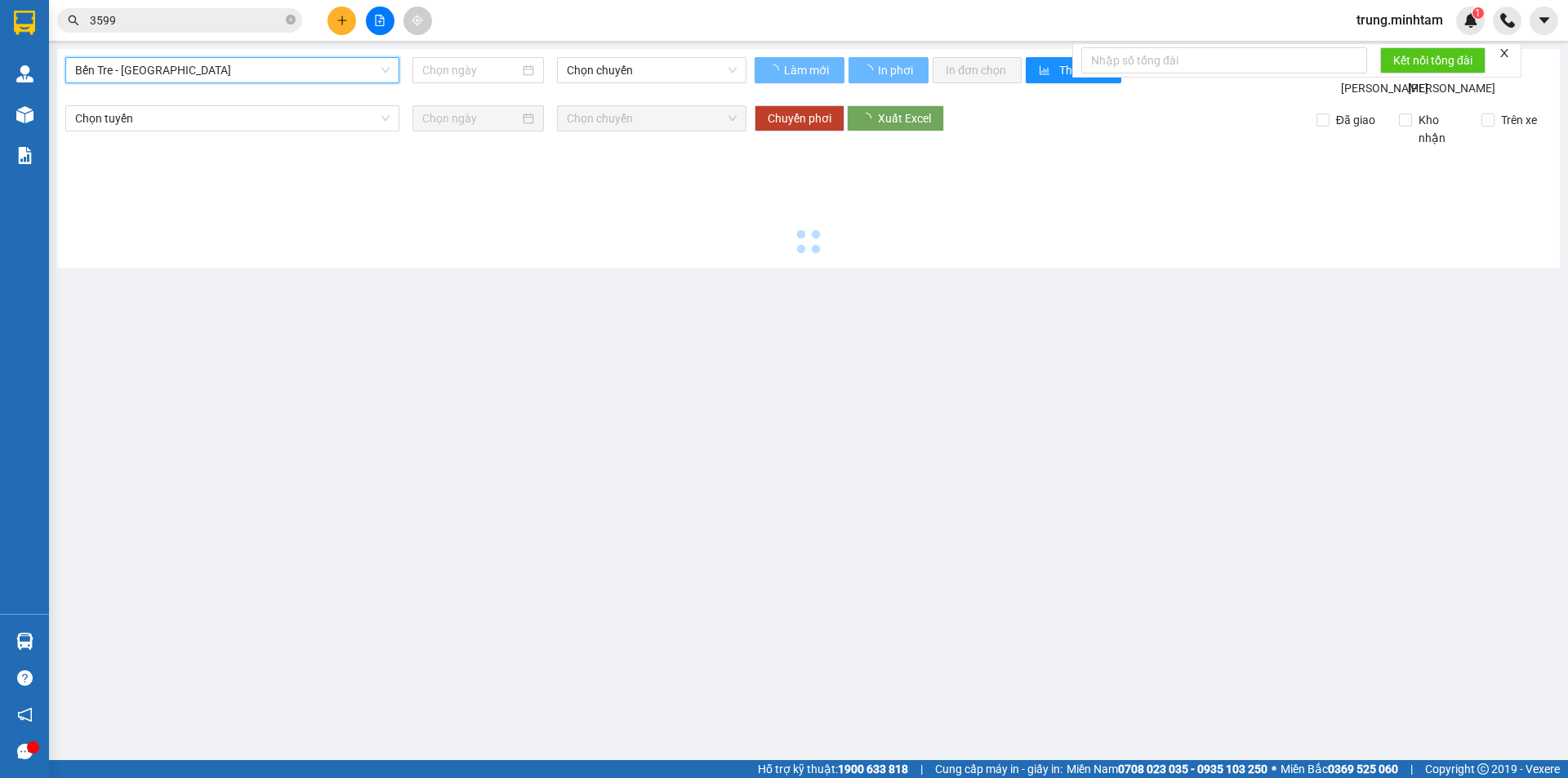
type input "[DATE]"
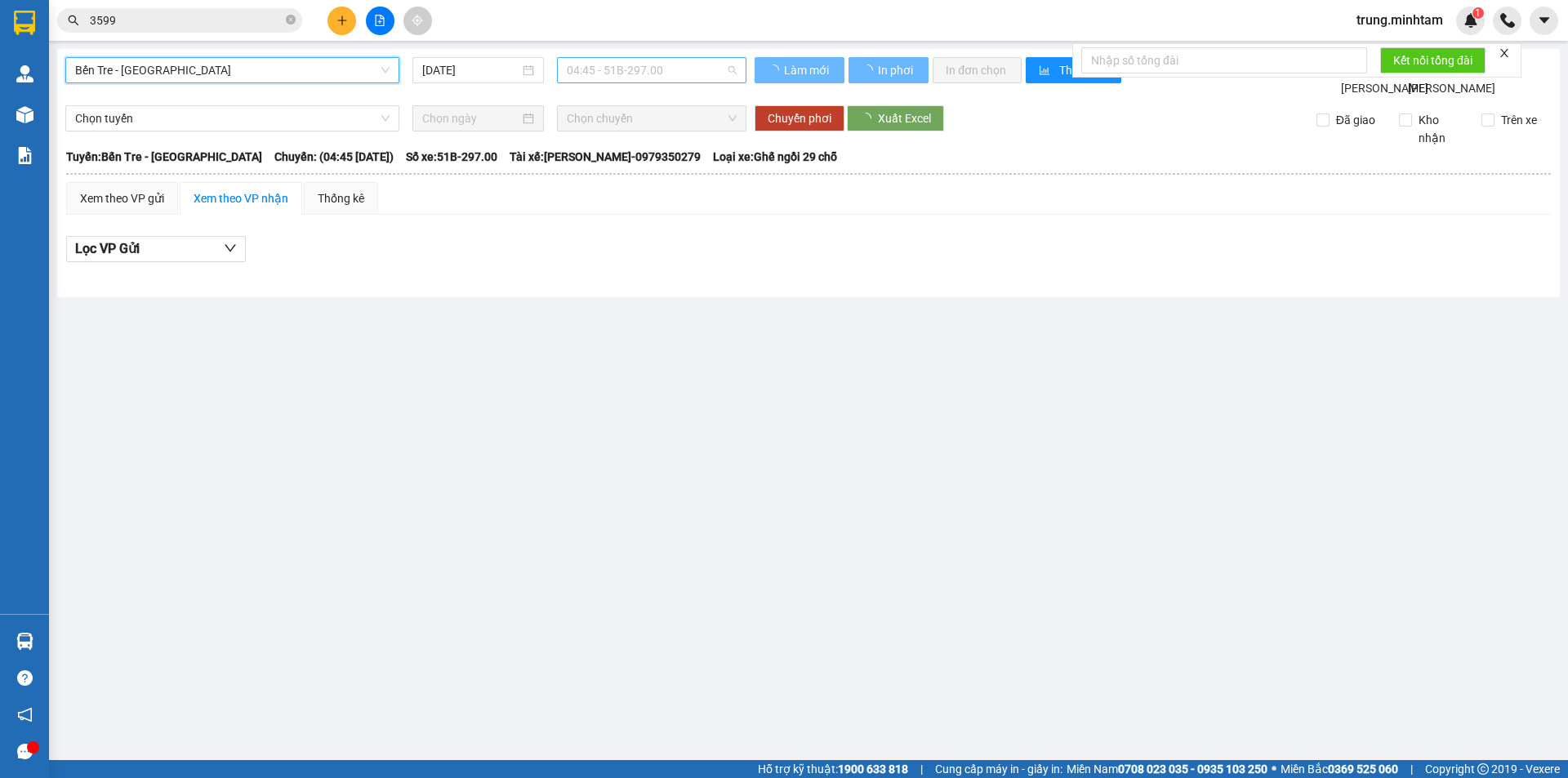
click at [645, 80] on span "04:45 - 51B-297.00" at bounding box center [651, 70] width 170 height 24
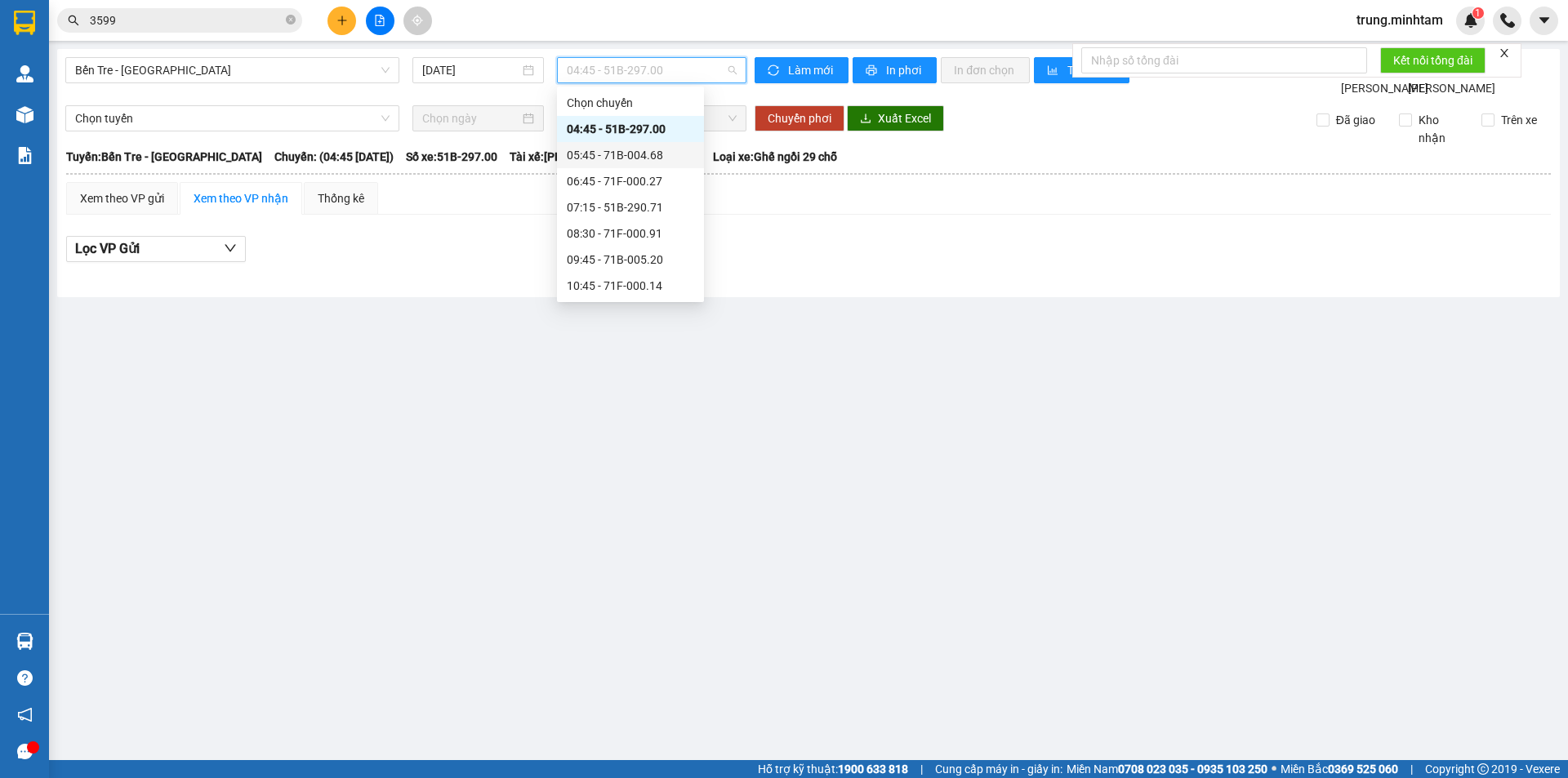
click at [648, 159] on div "05:45 - 71B-004.68" at bounding box center [630, 154] width 127 height 18
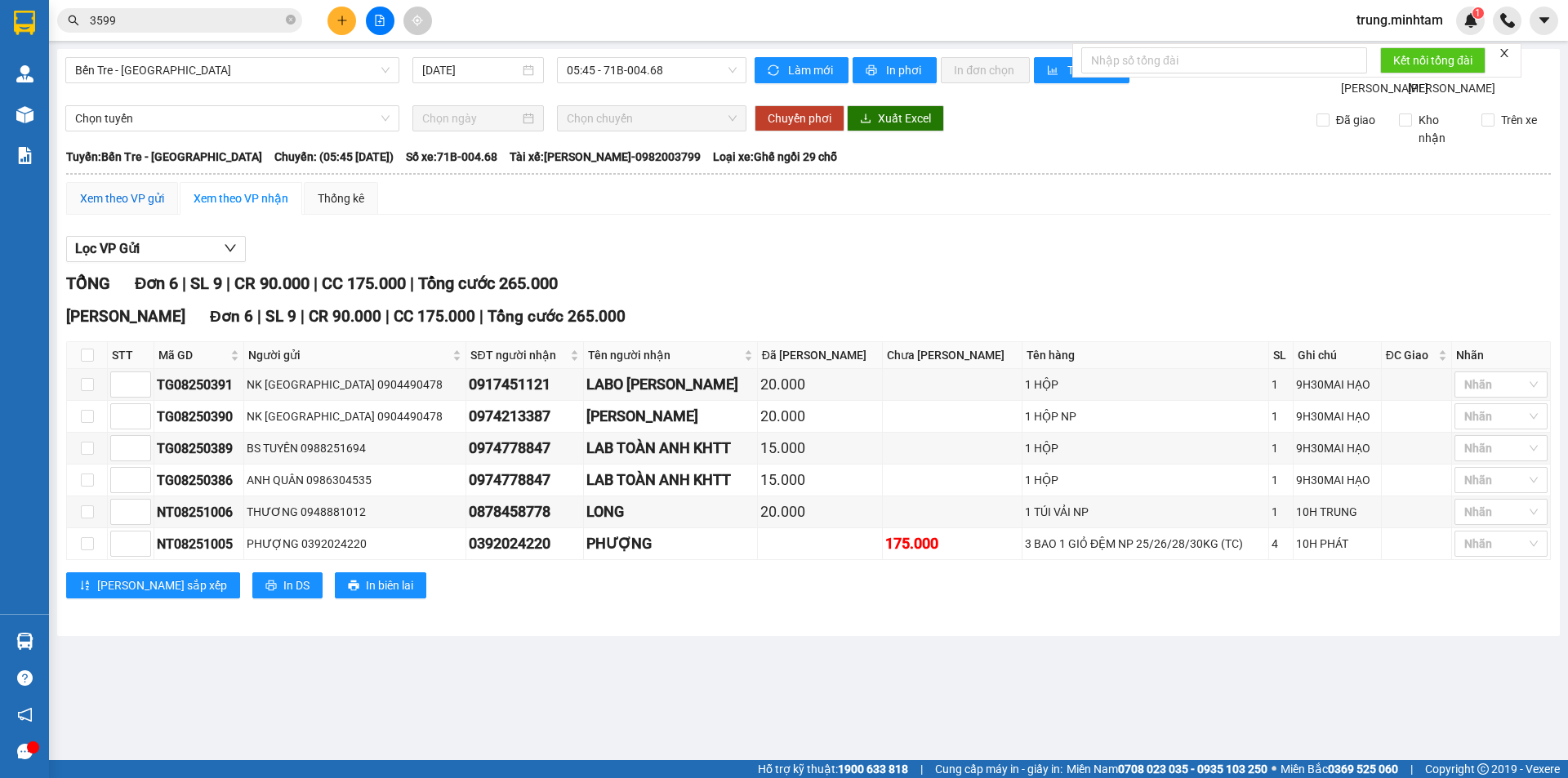
click at [137, 207] on div "Xem theo VP gửi" at bounding box center [122, 198] width 84 height 18
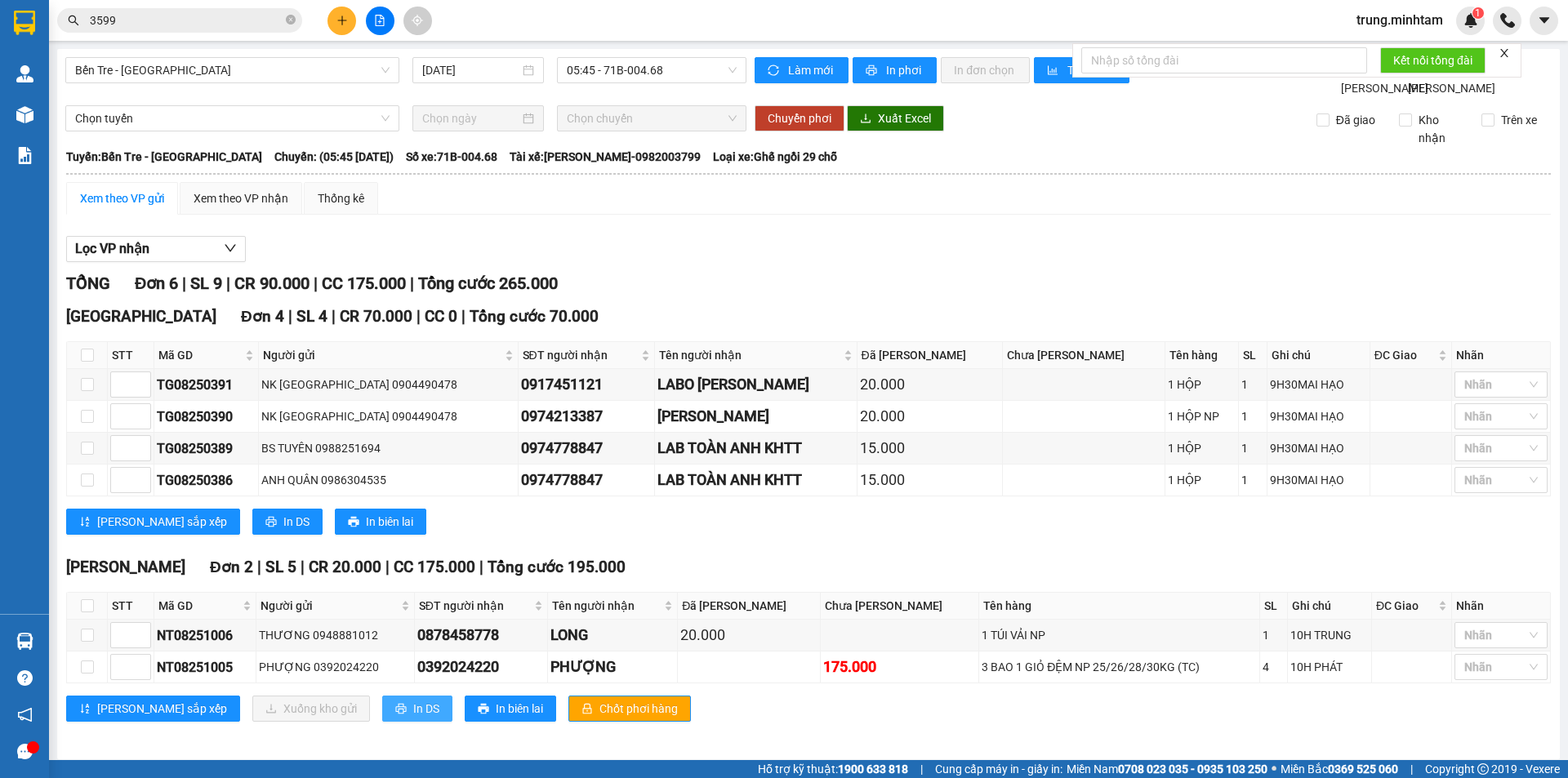
click at [413, 701] on span "In DS" at bounding box center [426, 708] width 26 height 18
